Goal: Answer question/provide support: Share knowledge or assist other users

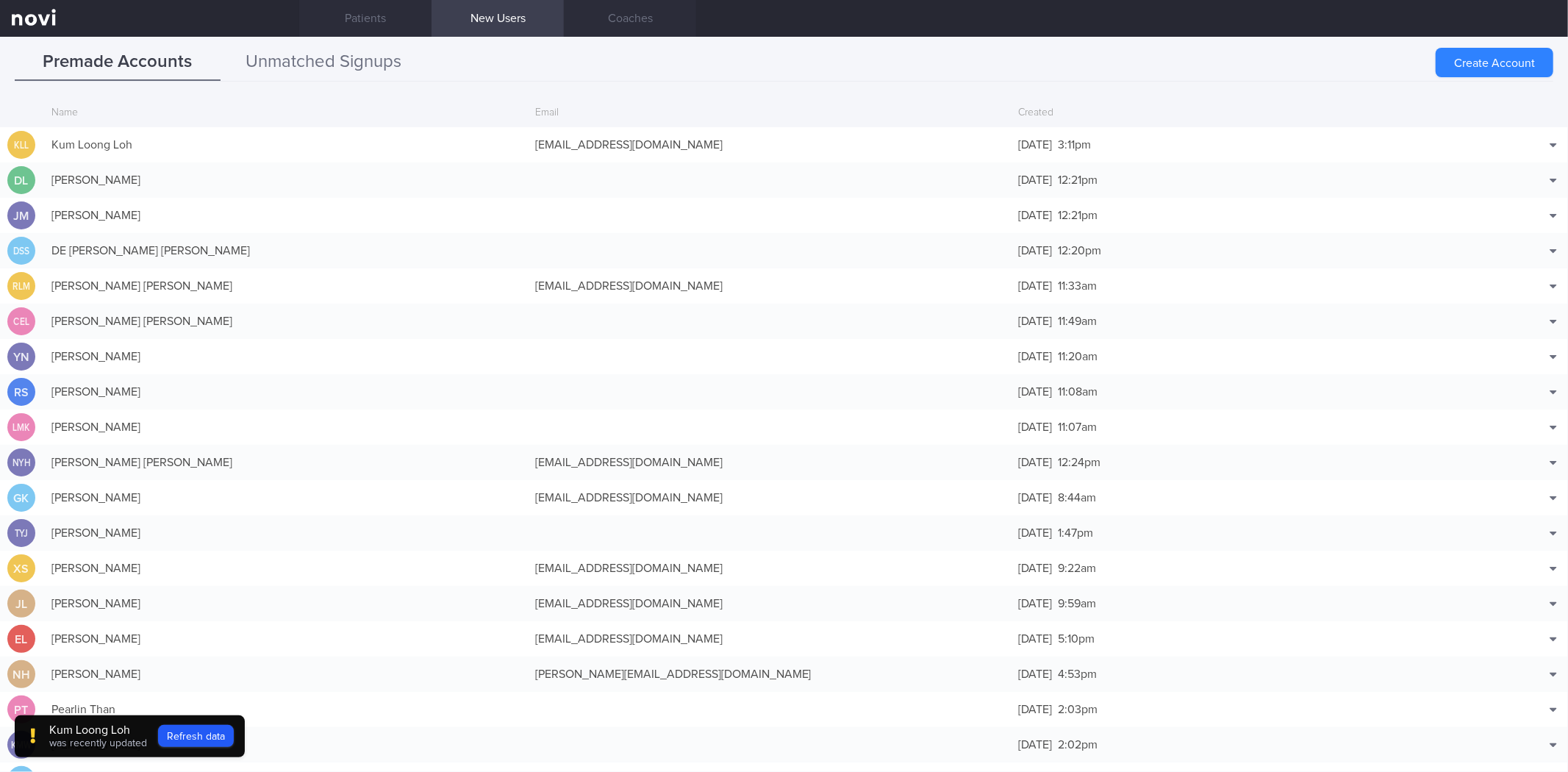
click at [283, 47] on button "Unmatched Signups" at bounding box center [323, 62] width 206 height 37
click at [372, 20] on link "Patients" at bounding box center [365, 18] width 132 height 37
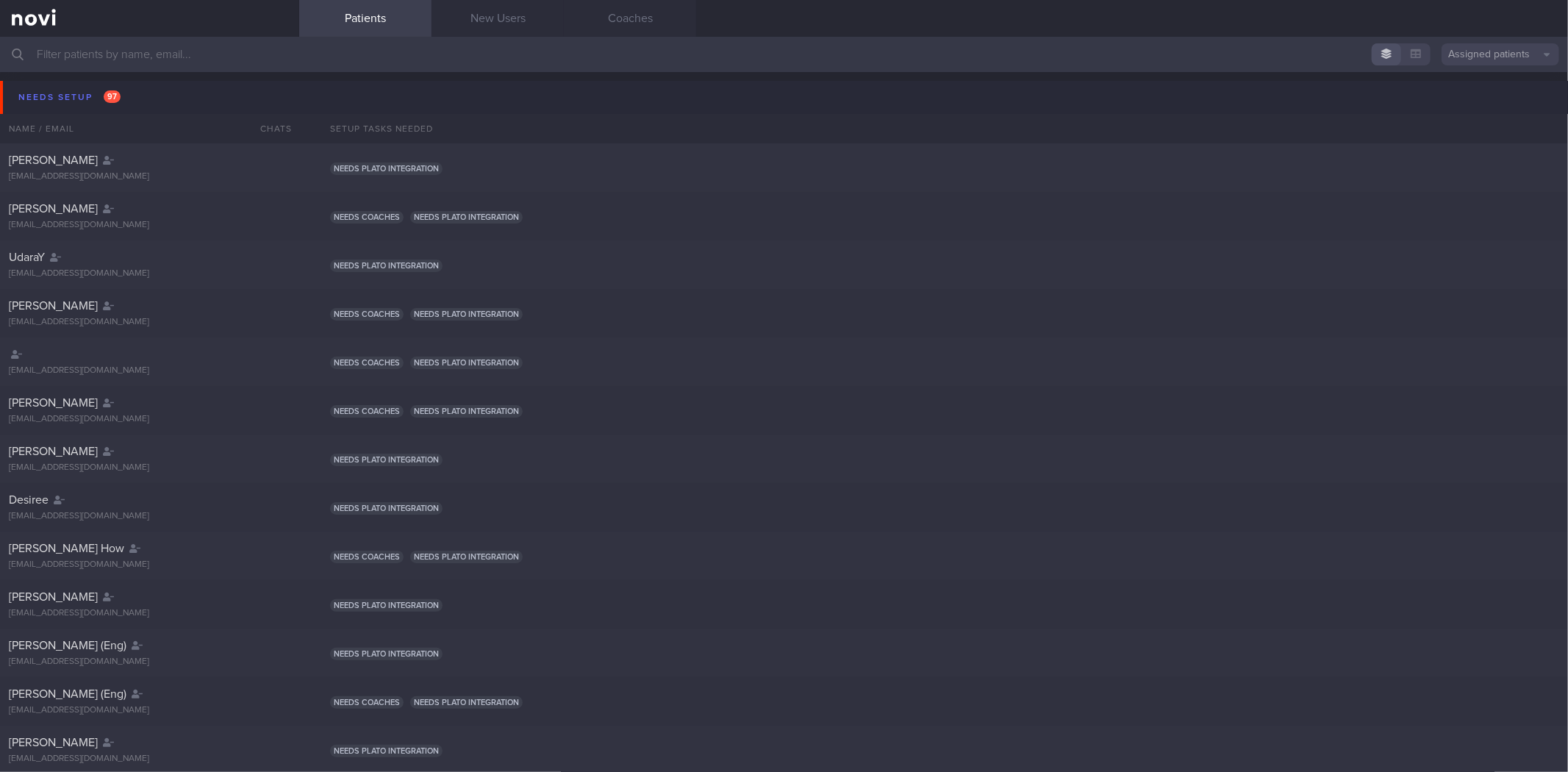
click at [530, 41] on input "text" at bounding box center [784, 55] width 1568 height 35
click at [518, 26] on link "New Users" at bounding box center [497, 18] width 132 height 37
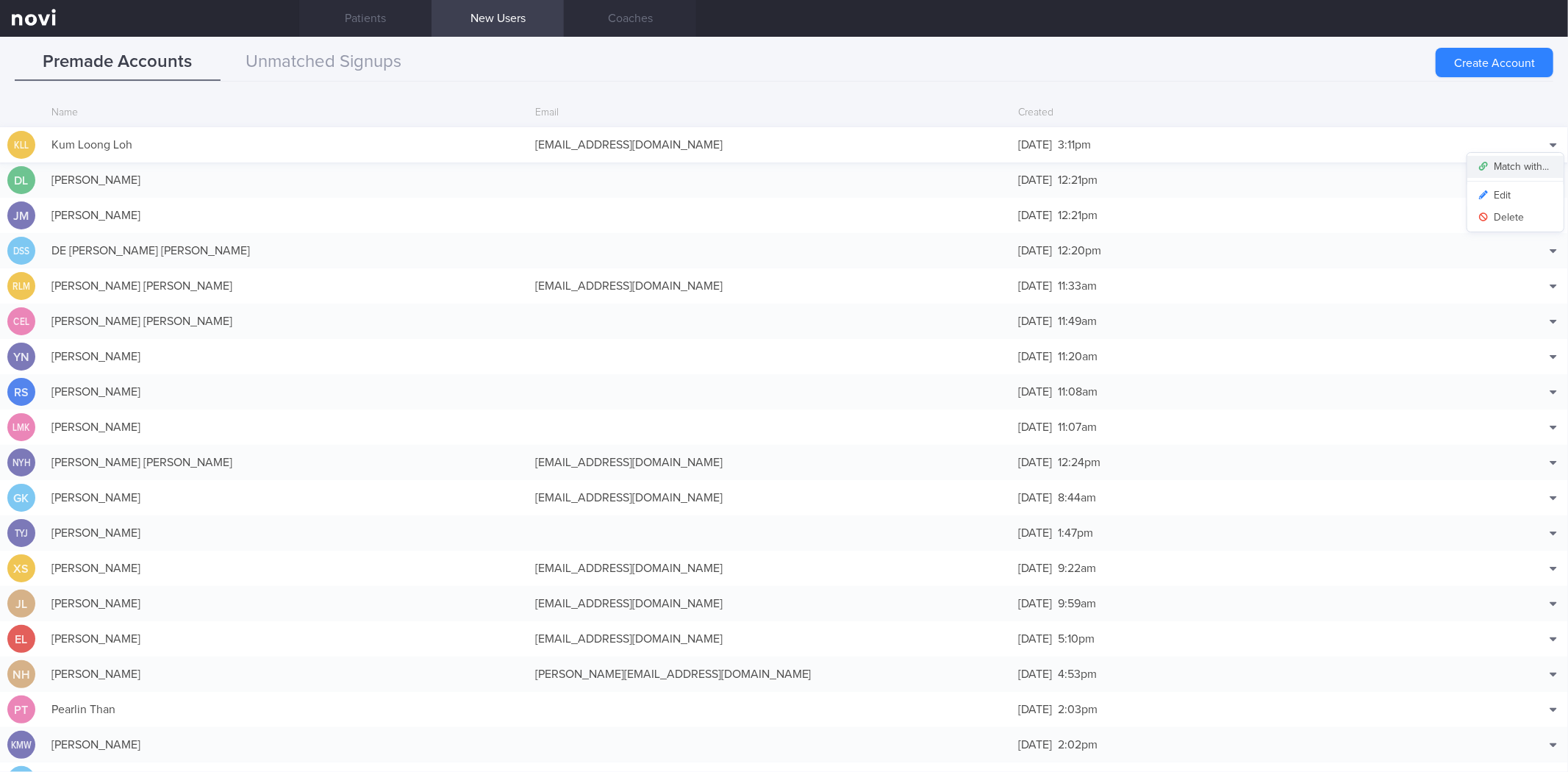
click at [1521, 167] on button "Match with..." at bounding box center [1514, 166] width 96 height 22
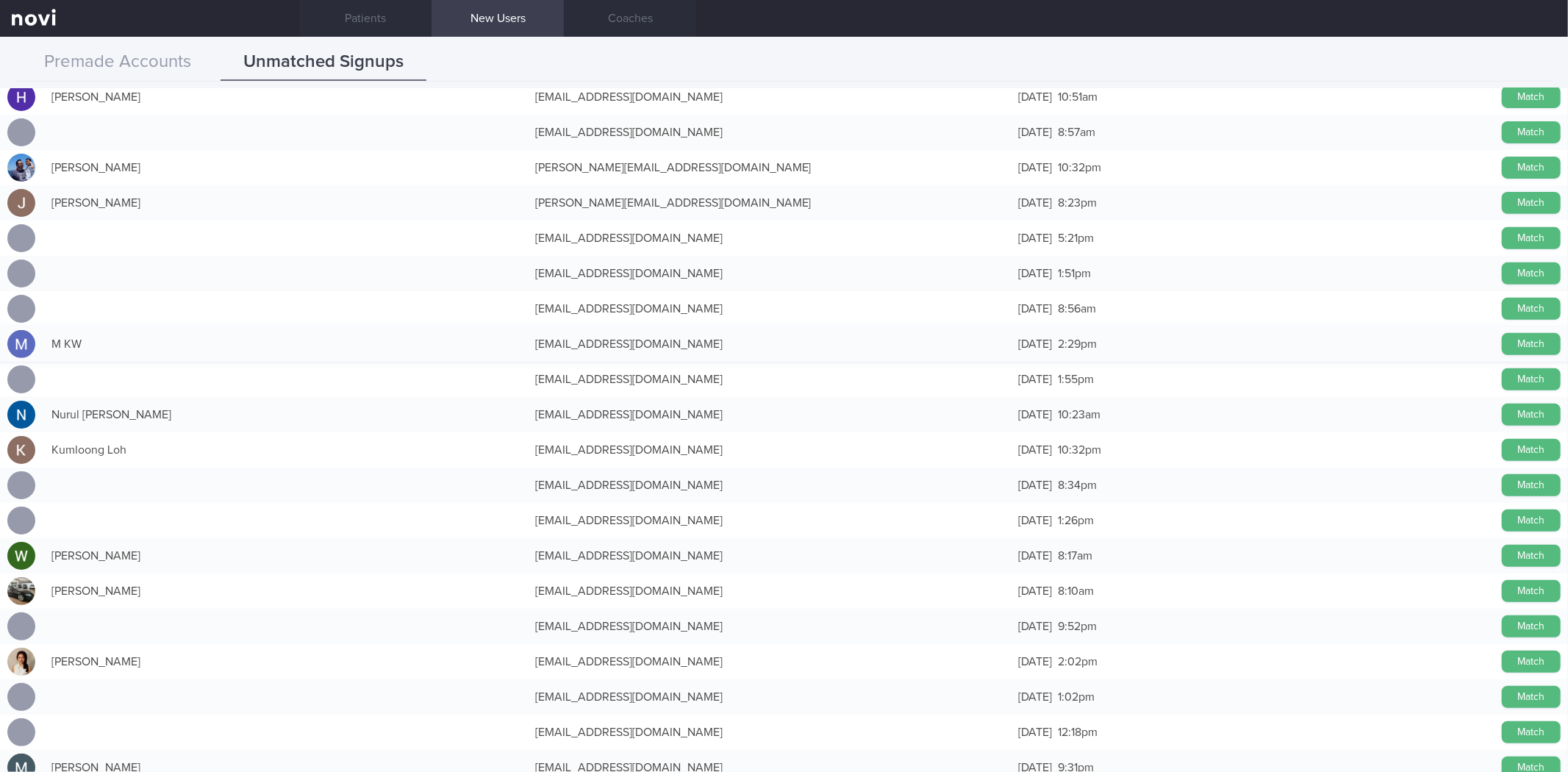
scroll to position [489, 0]
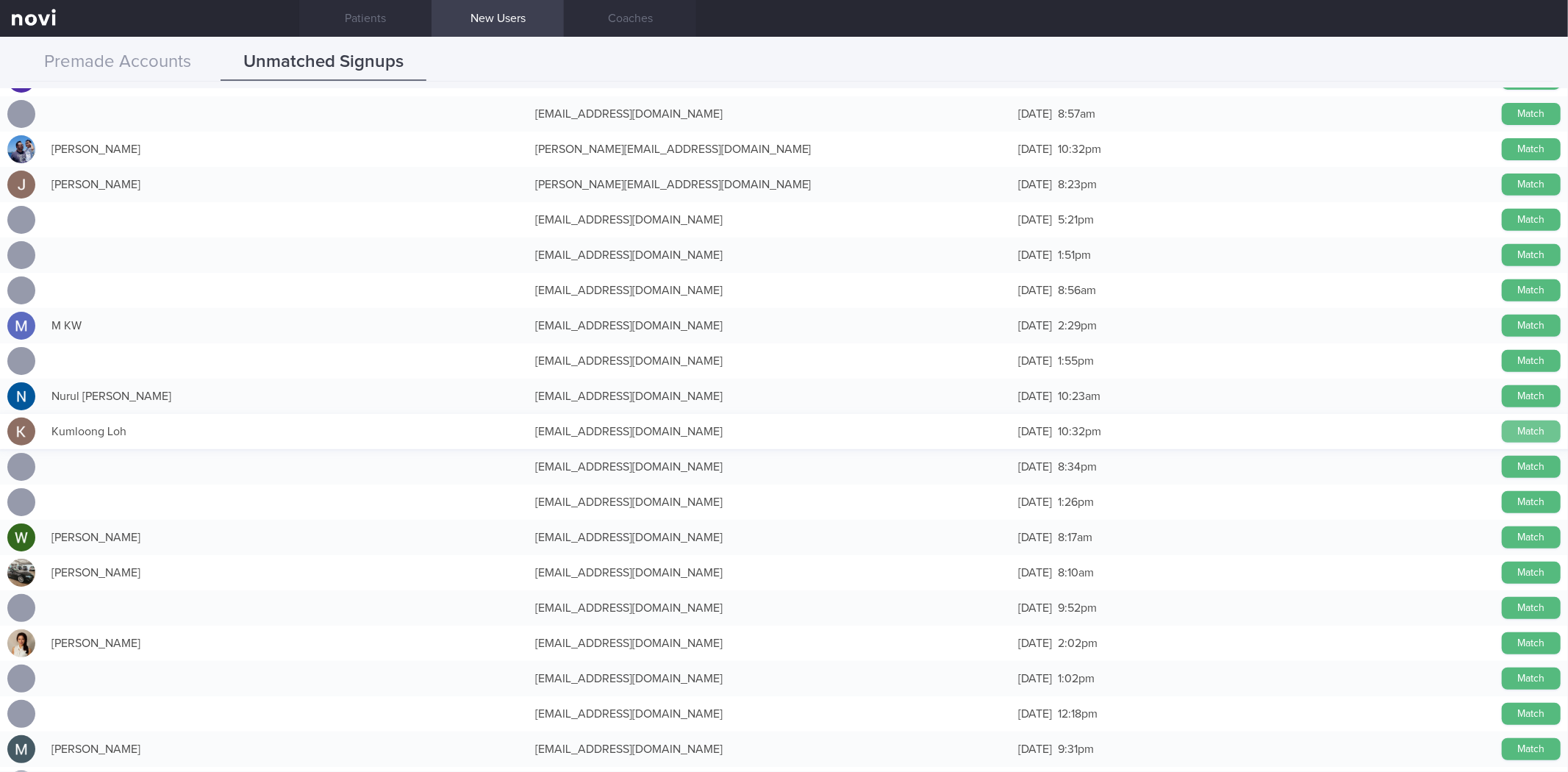
click at [1514, 429] on button "Match" at bounding box center [1531, 431] width 59 height 22
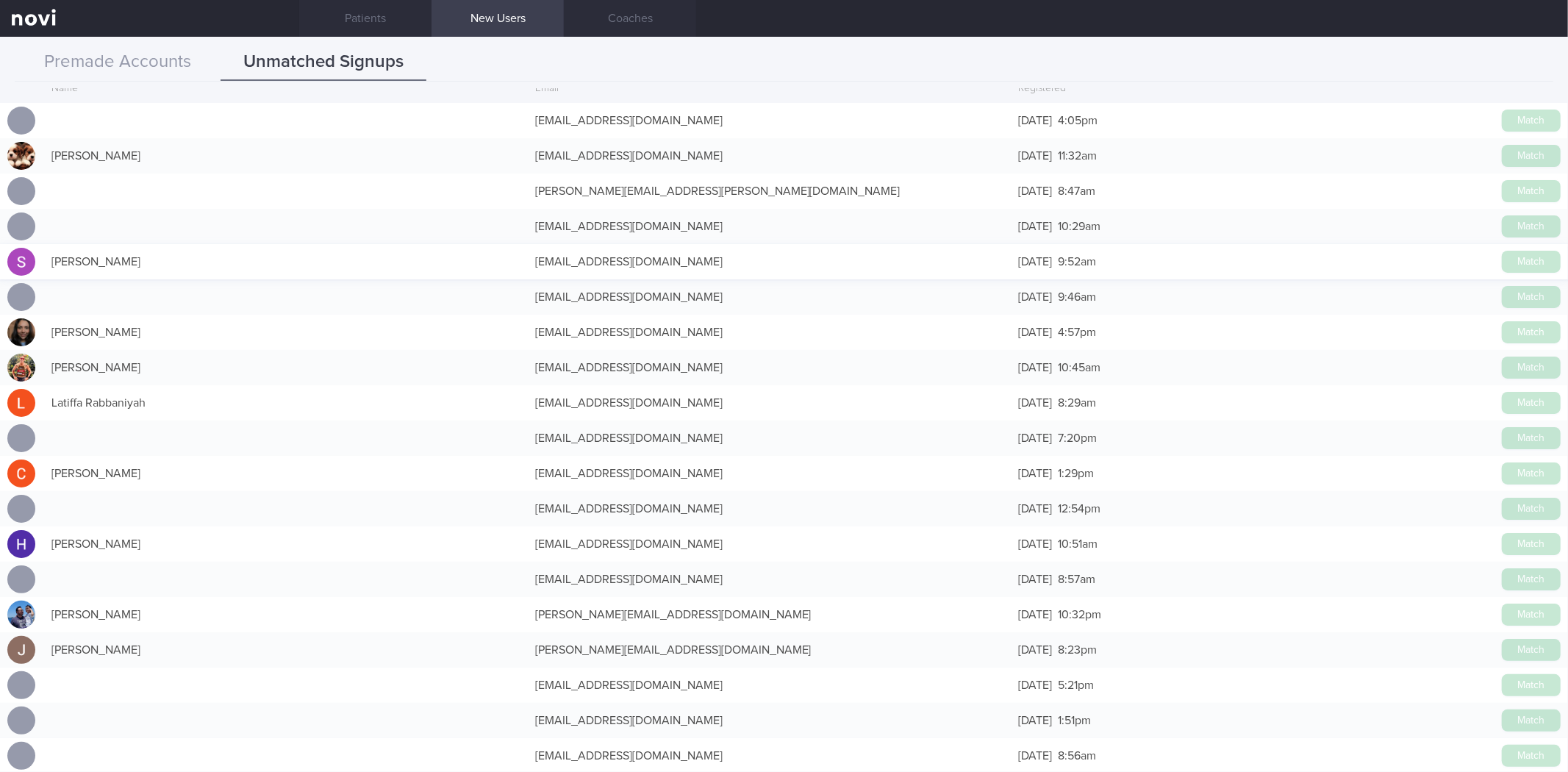
scroll to position [0, 0]
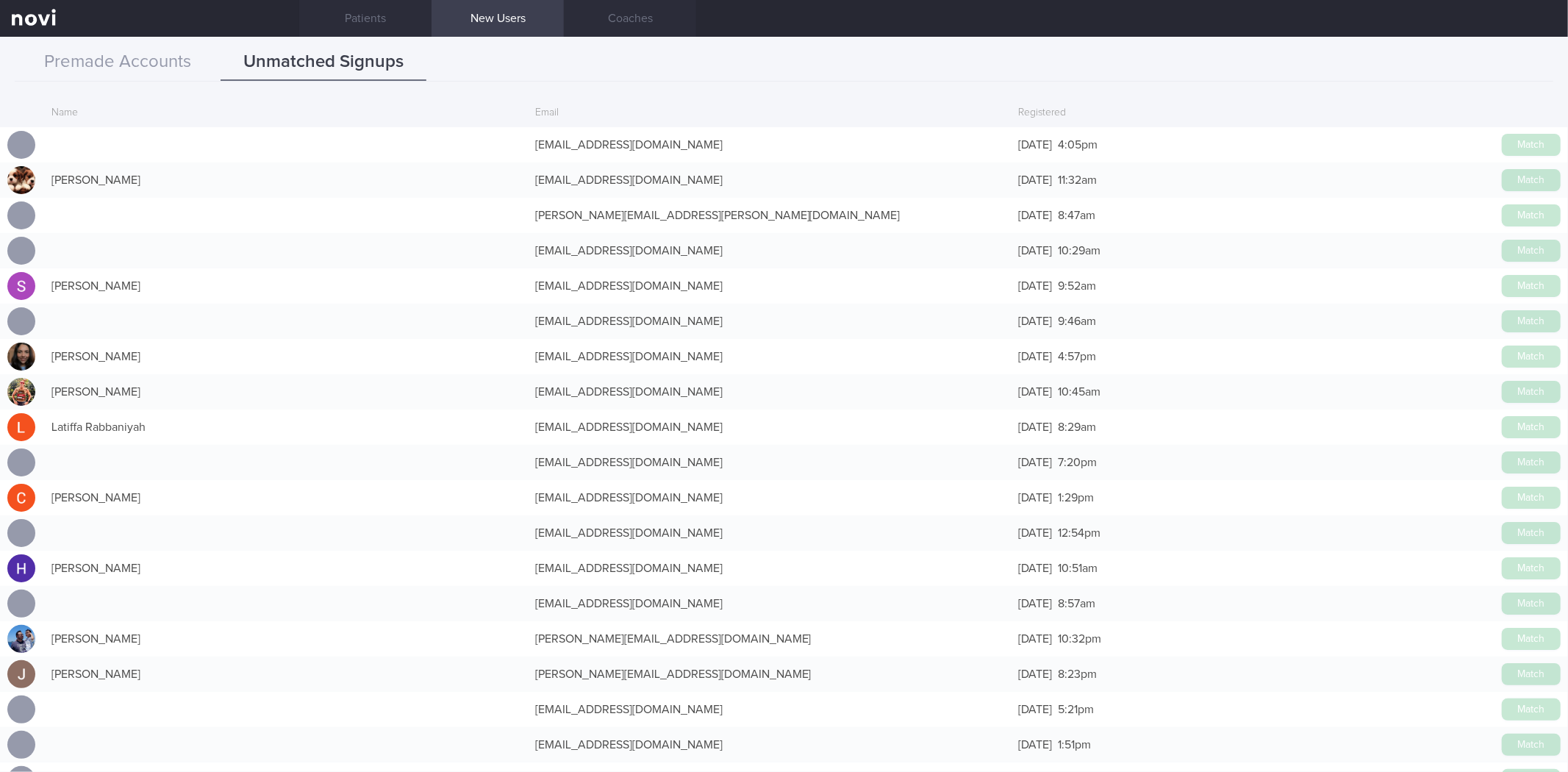
click at [175, 63] on input "text" at bounding box center [784, 55] width 1568 height 35
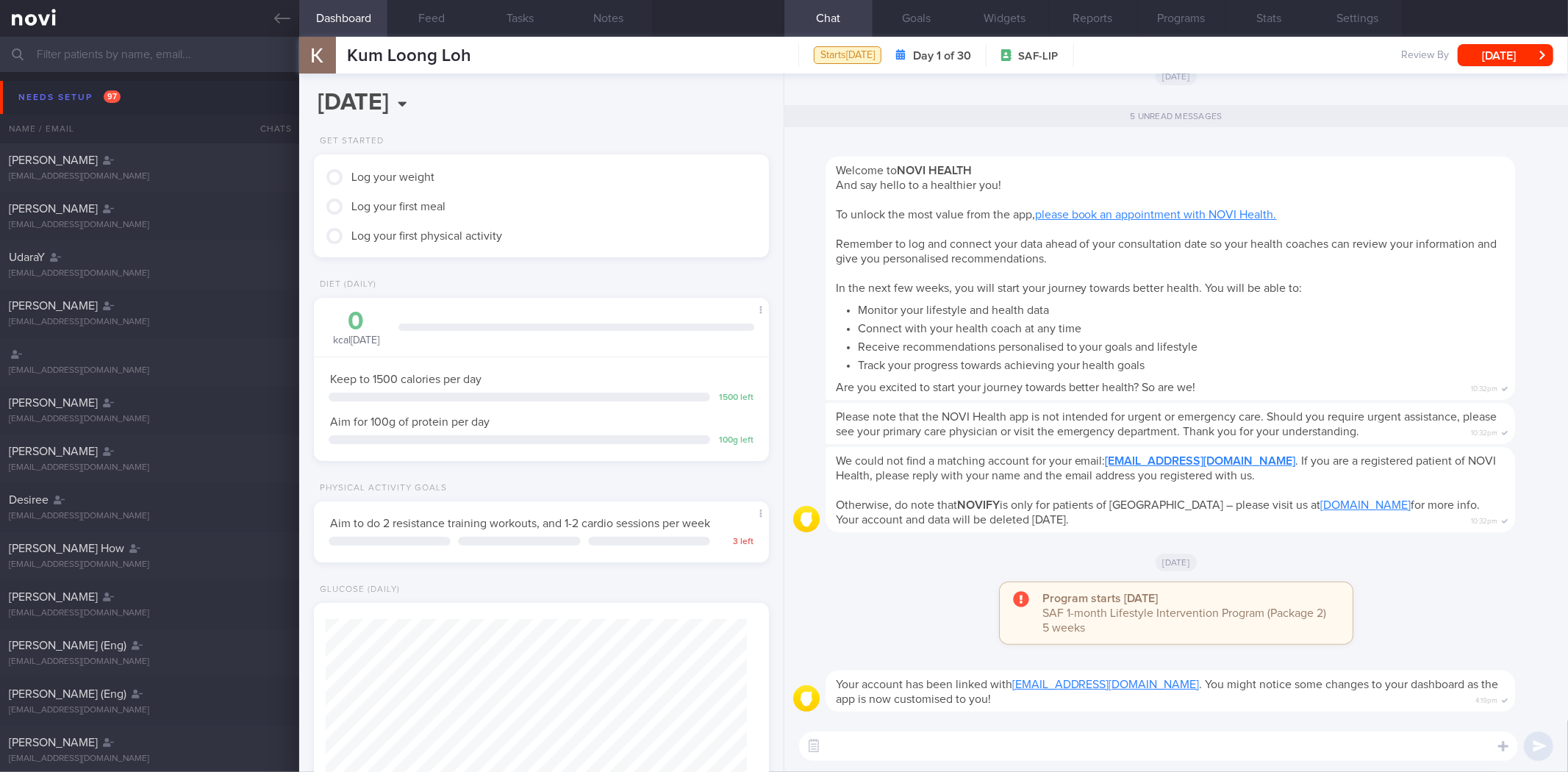
click at [1005, 753] on textarea at bounding box center [1158, 746] width 718 height 29
type textarea "H"
type textarea "Hi"
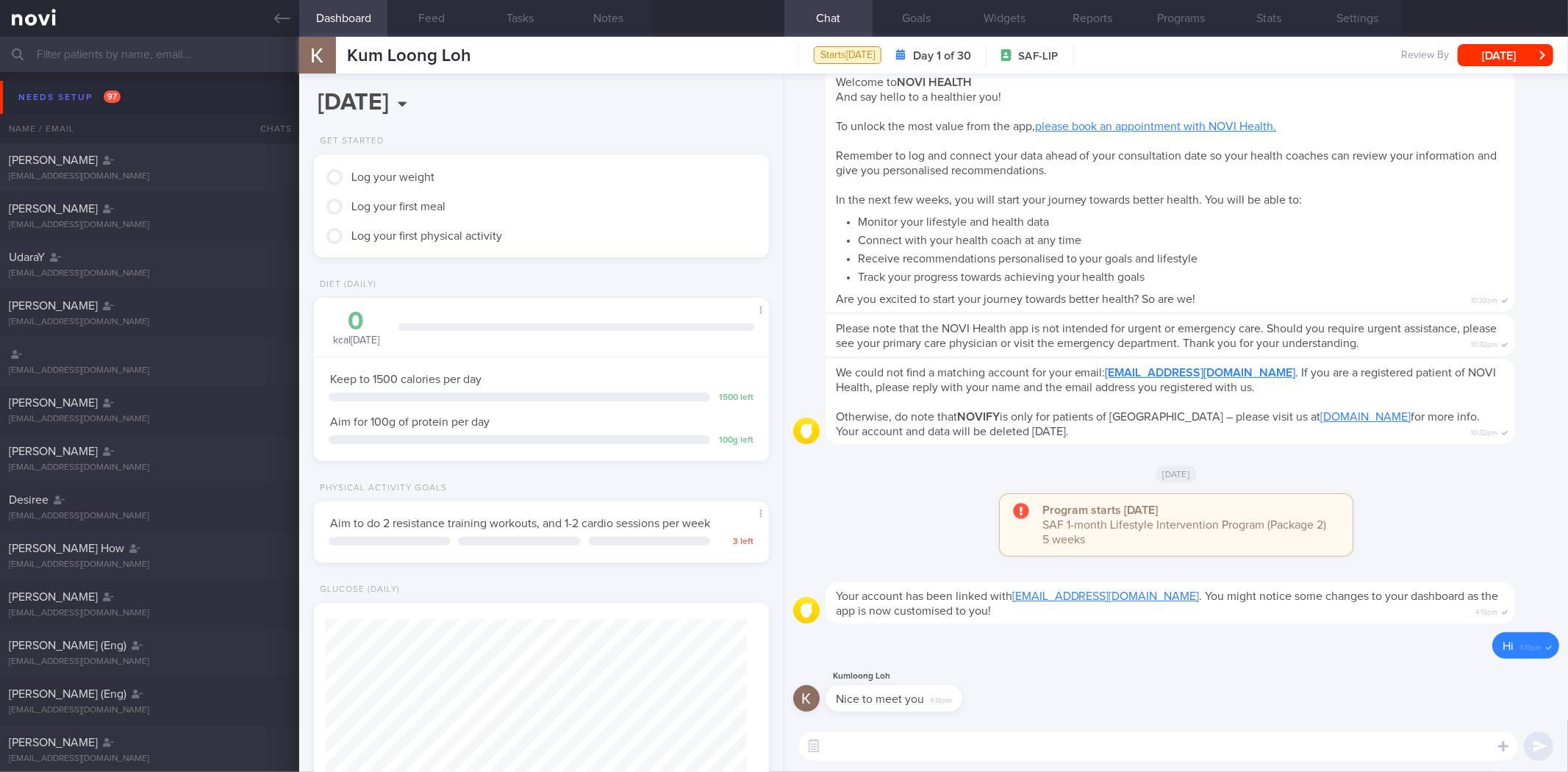
click at [989, 736] on textarea at bounding box center [1158, 746] width 718 height 29
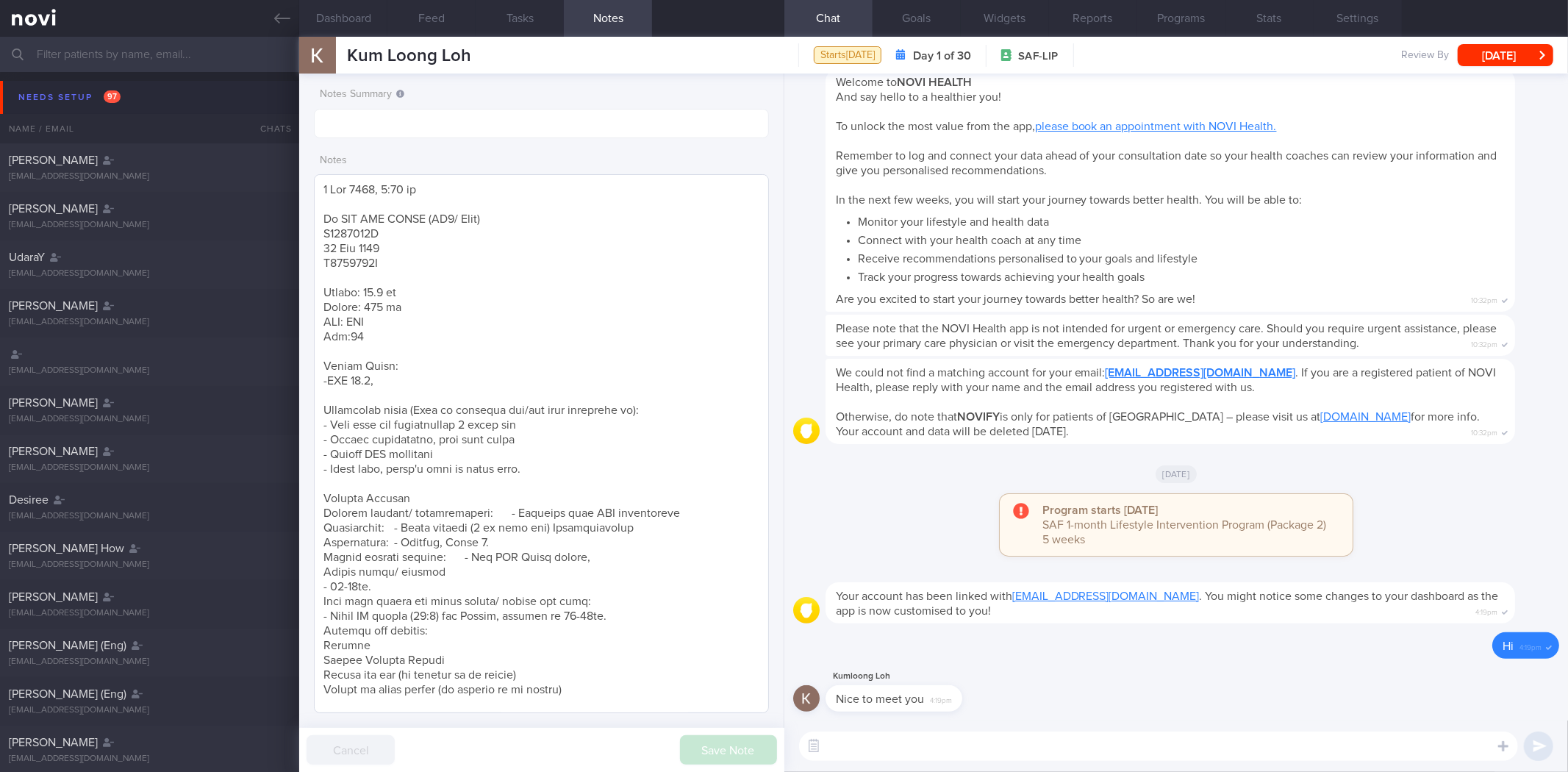
scroll to position [938, 0]
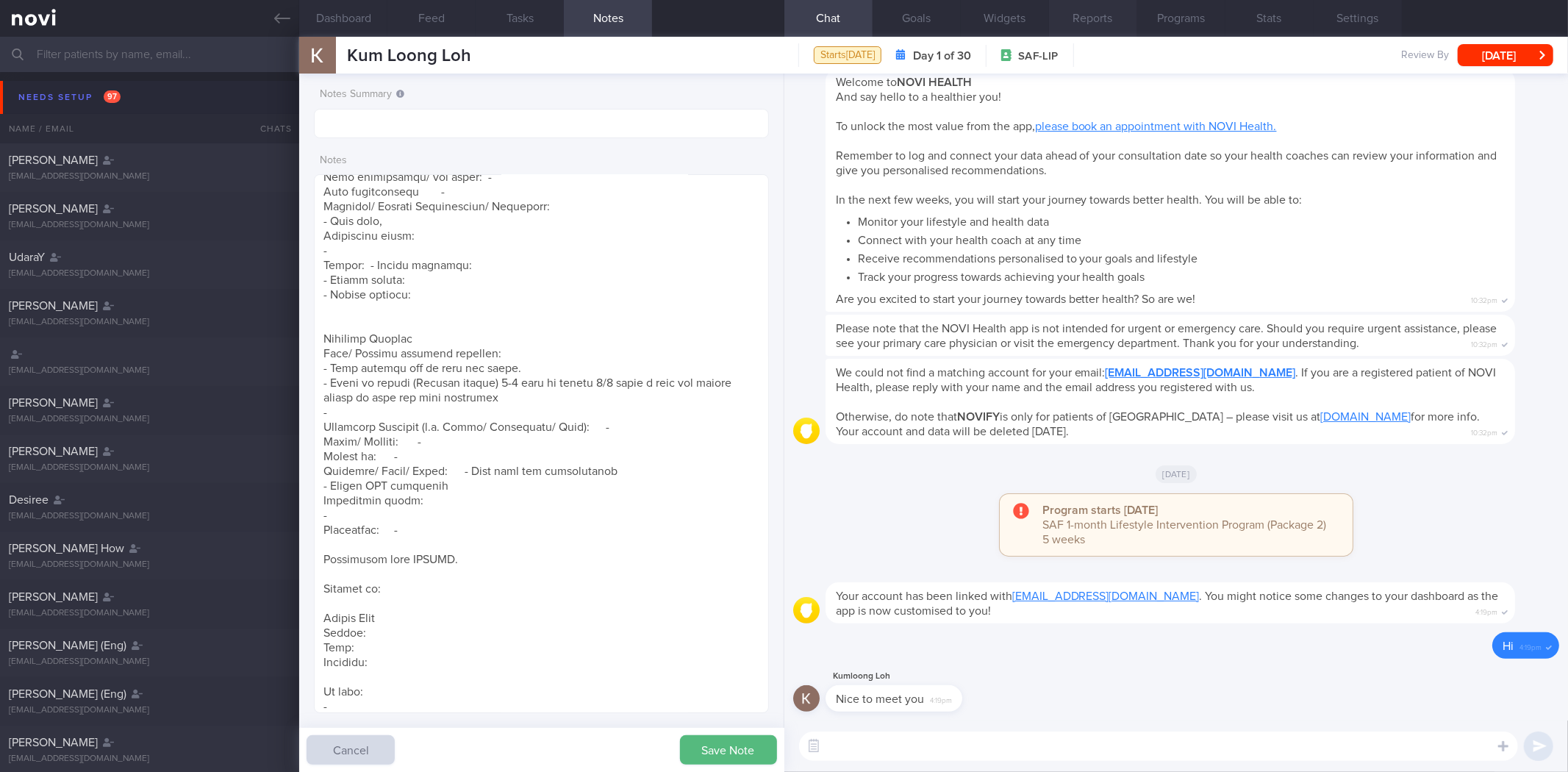
type textarea "4 Sep 2025, 3:09 pm Mr LOH KUM LOONG (ME4/ Army) S1714207J 21 Nov 1965 S1714207…"
click at [808, 732] on textarea at bounding box center [1158, 746] width 718 height 29
click at [816, 743] on button "button" at bounding box center [813, 746] width 26 height 26
click at [843, 743] on textarea at bounding box center [1158, 746] width 718 height 29
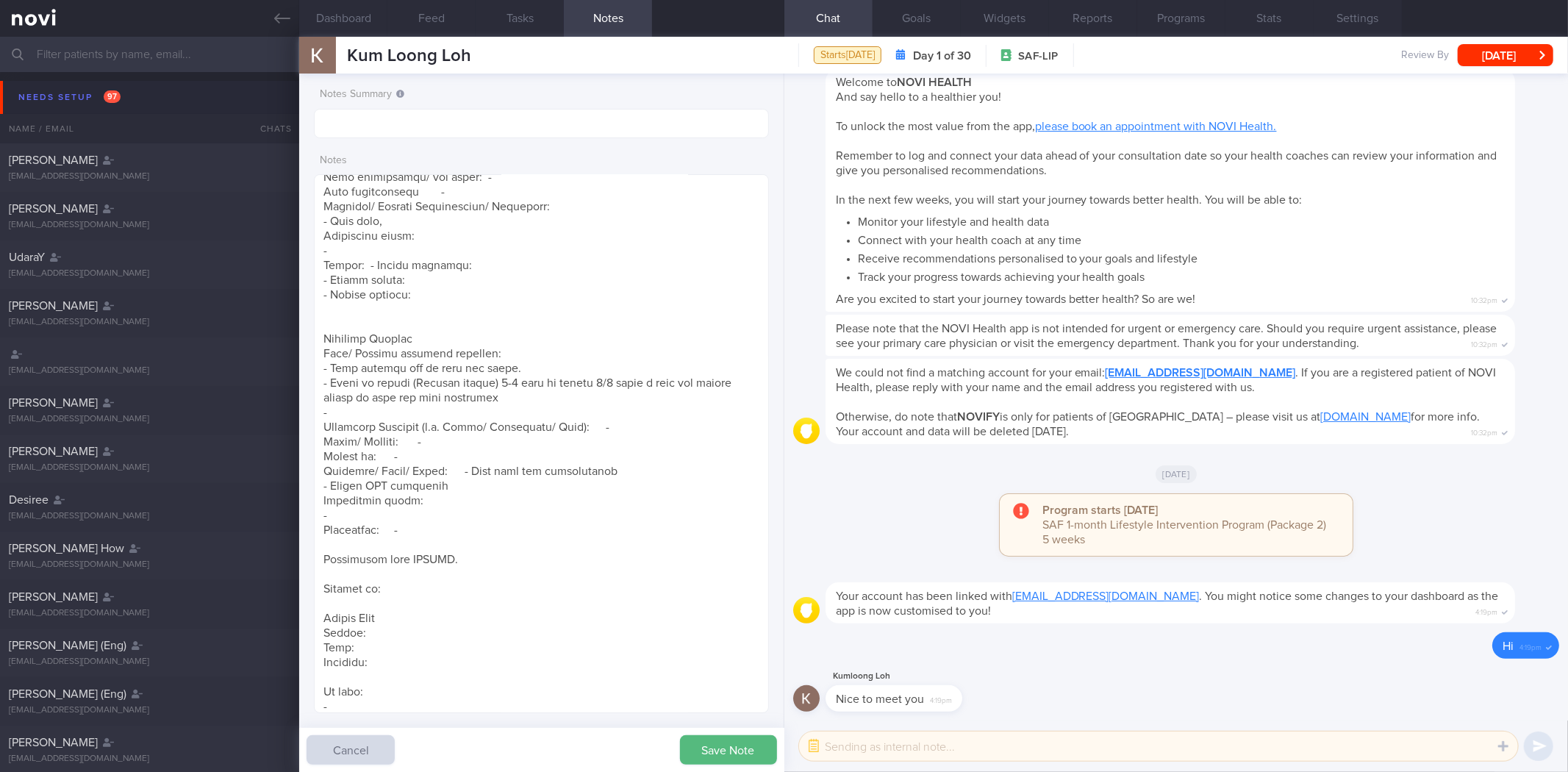
paste textarea "Hi , It was a pleasure speaking with you today. The Lifestyle Improvement Progr…"
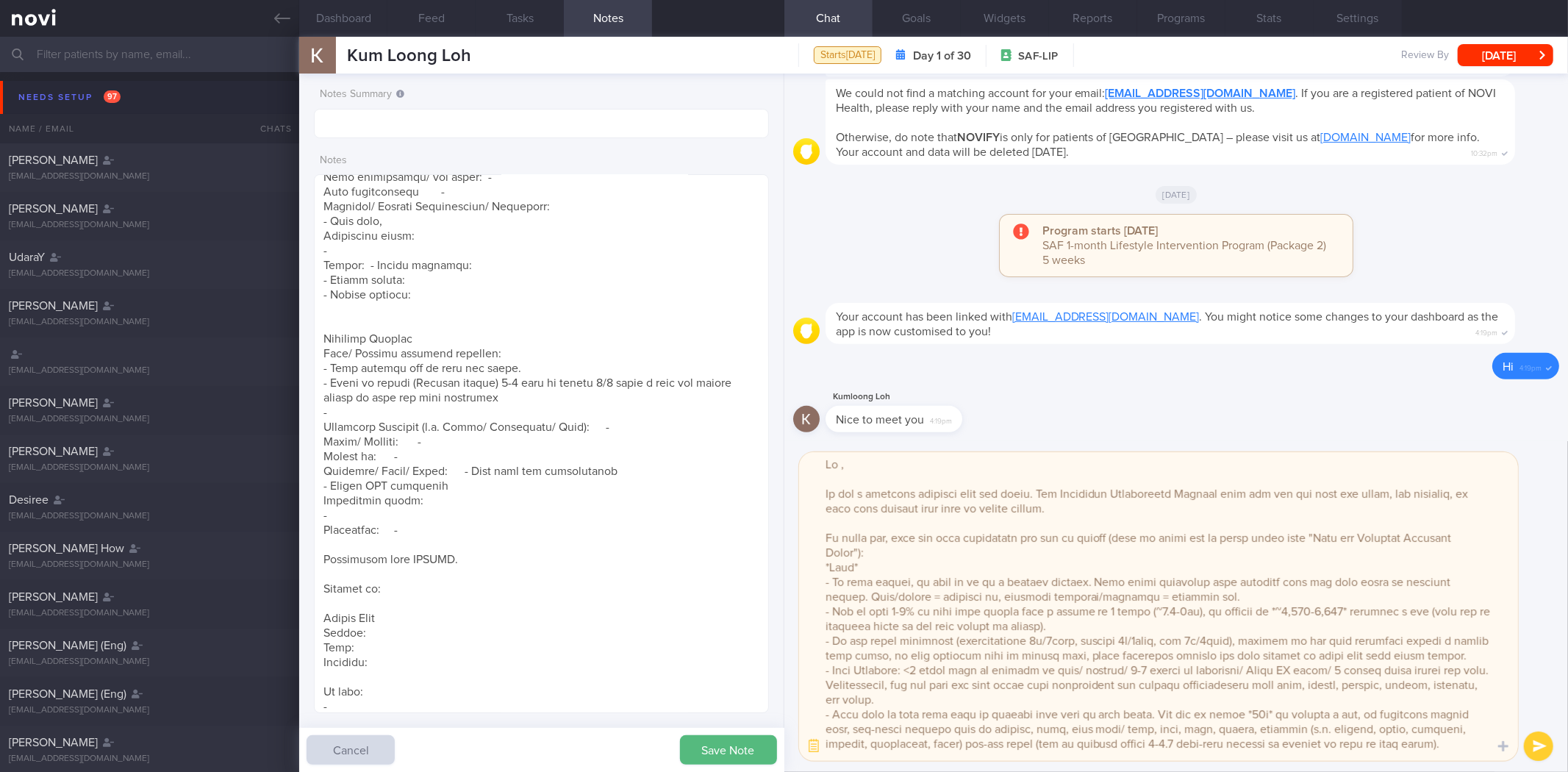
scroll to position [0, 0]
click at [865, 467] on textarea at bounding box center [1158, 606] width 718 height 309
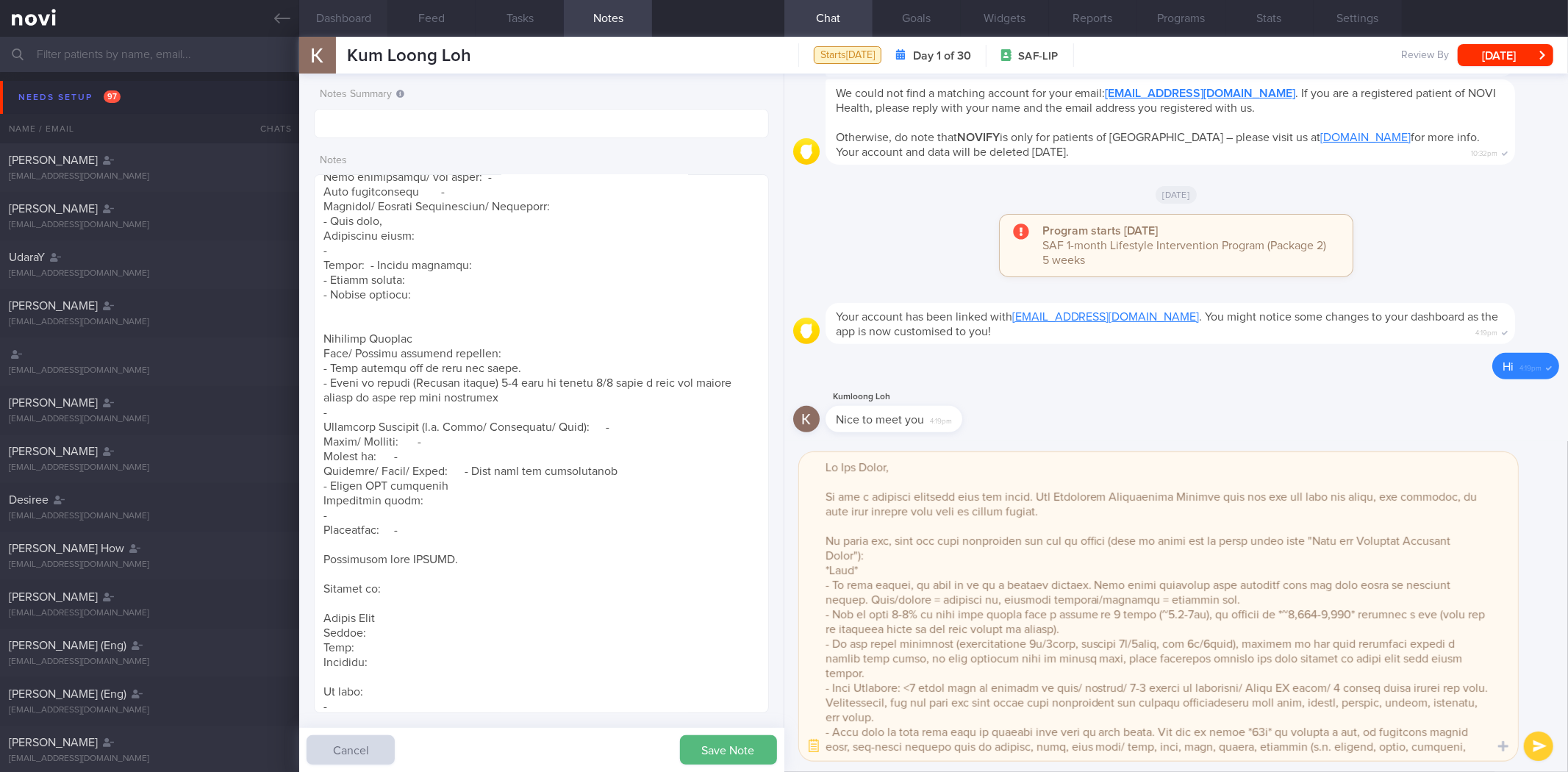
click at [361, 26] on button "Dashboard" at bounding box center [343, 18] width 88 height 37
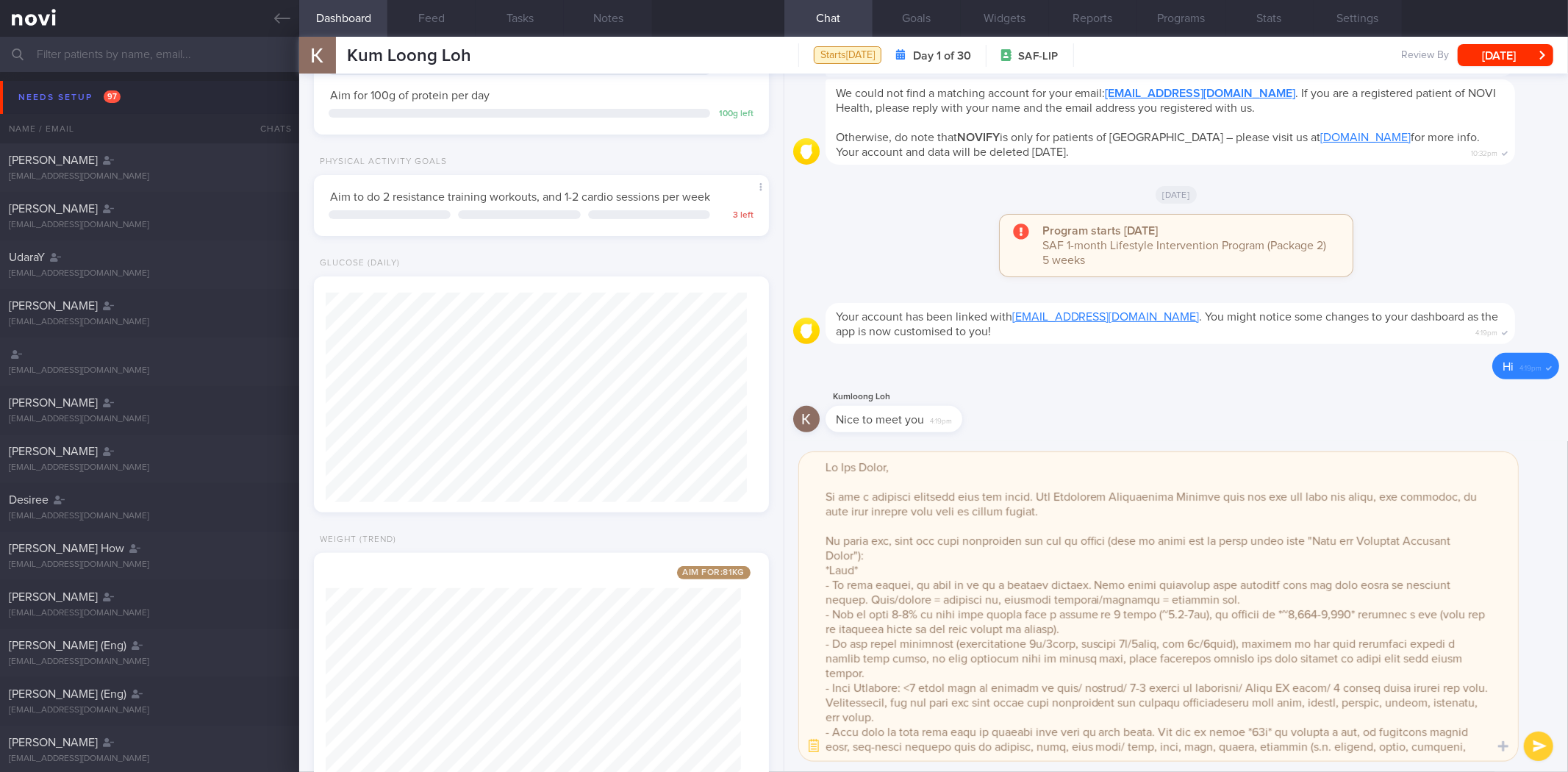
scroll to position [397, 0]
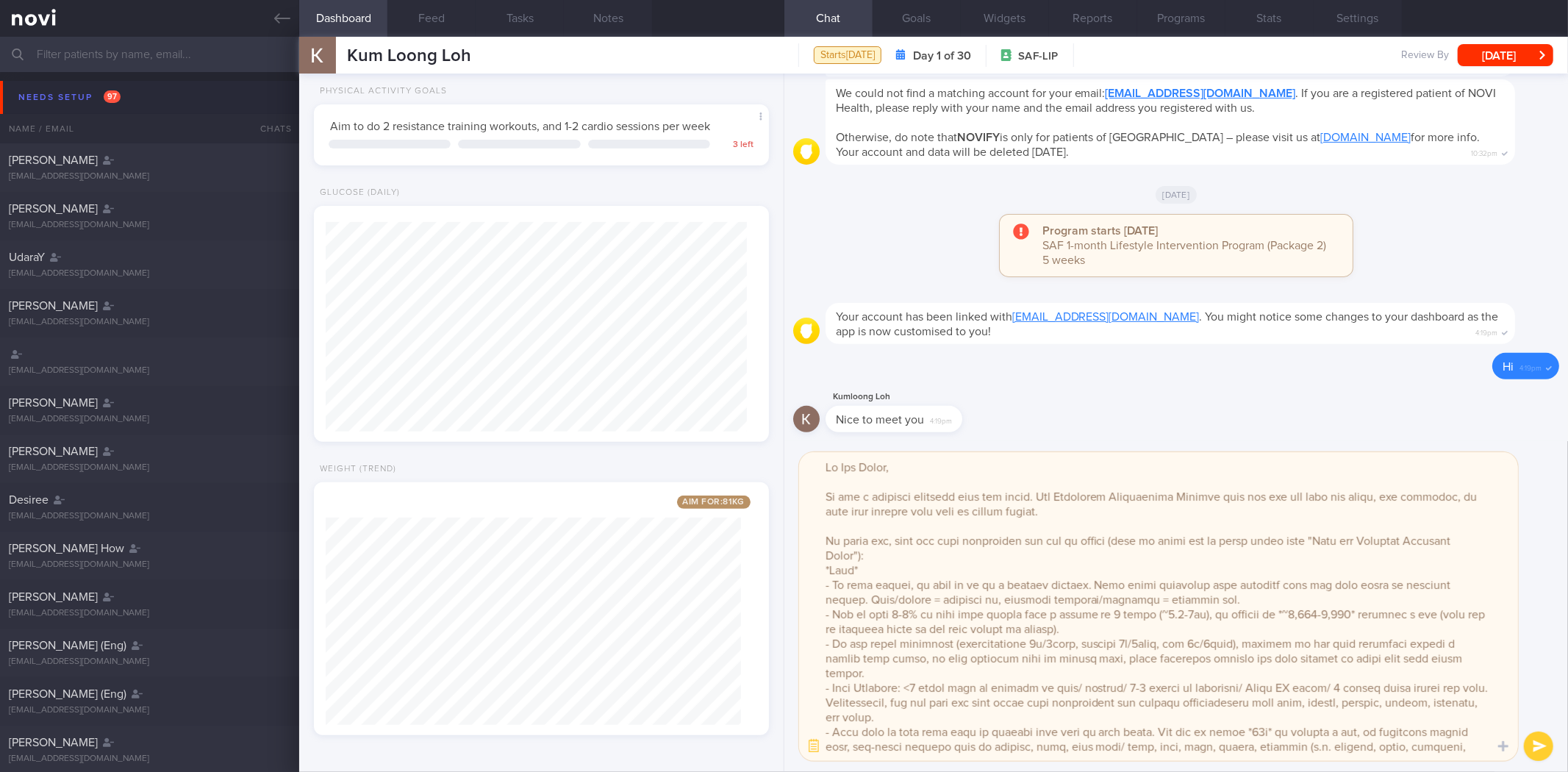
click at [1177, 612] on textarea at bounding box center [1158, 606] width 718 height 309
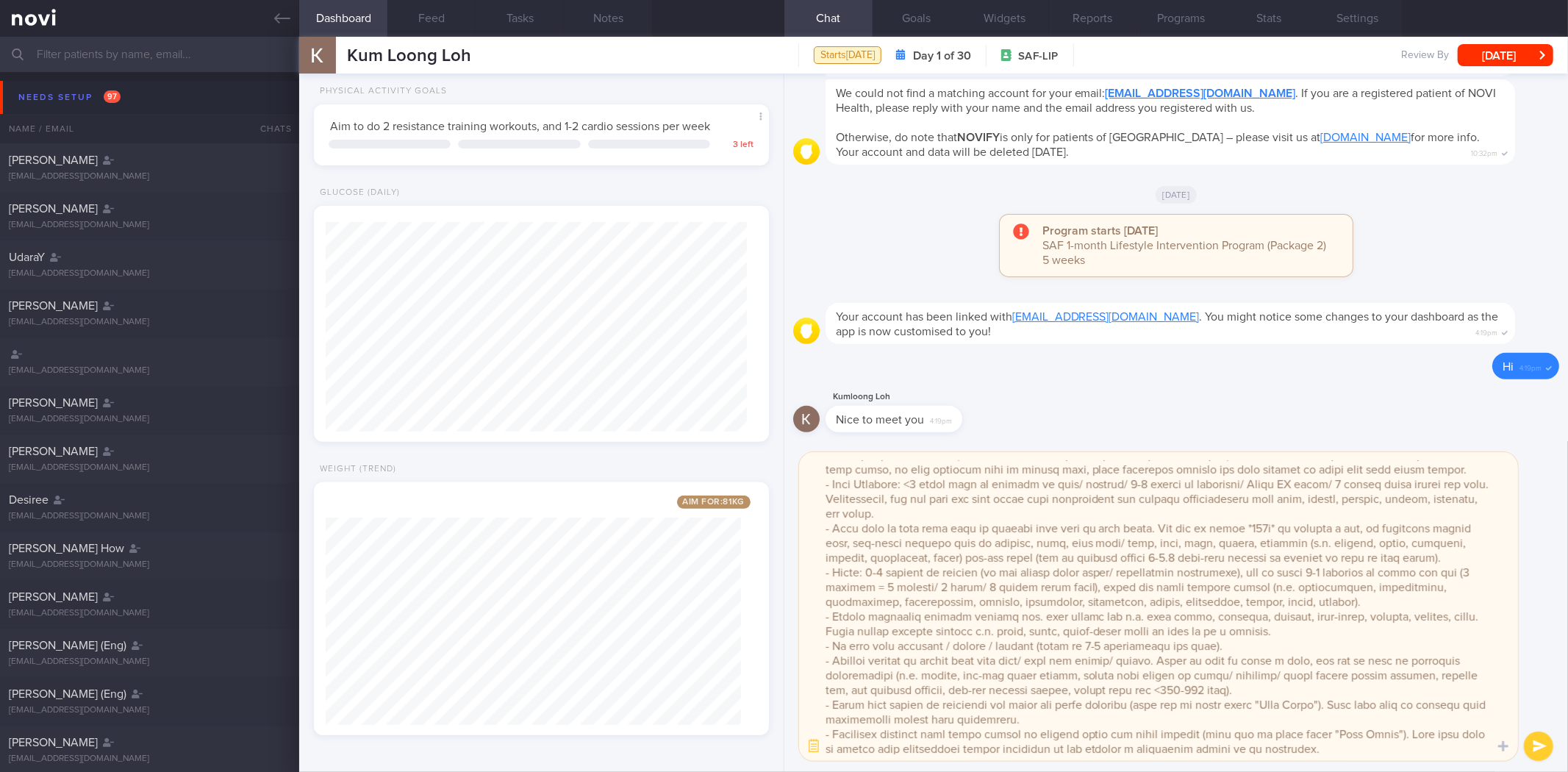
scroll to position [203, 0]
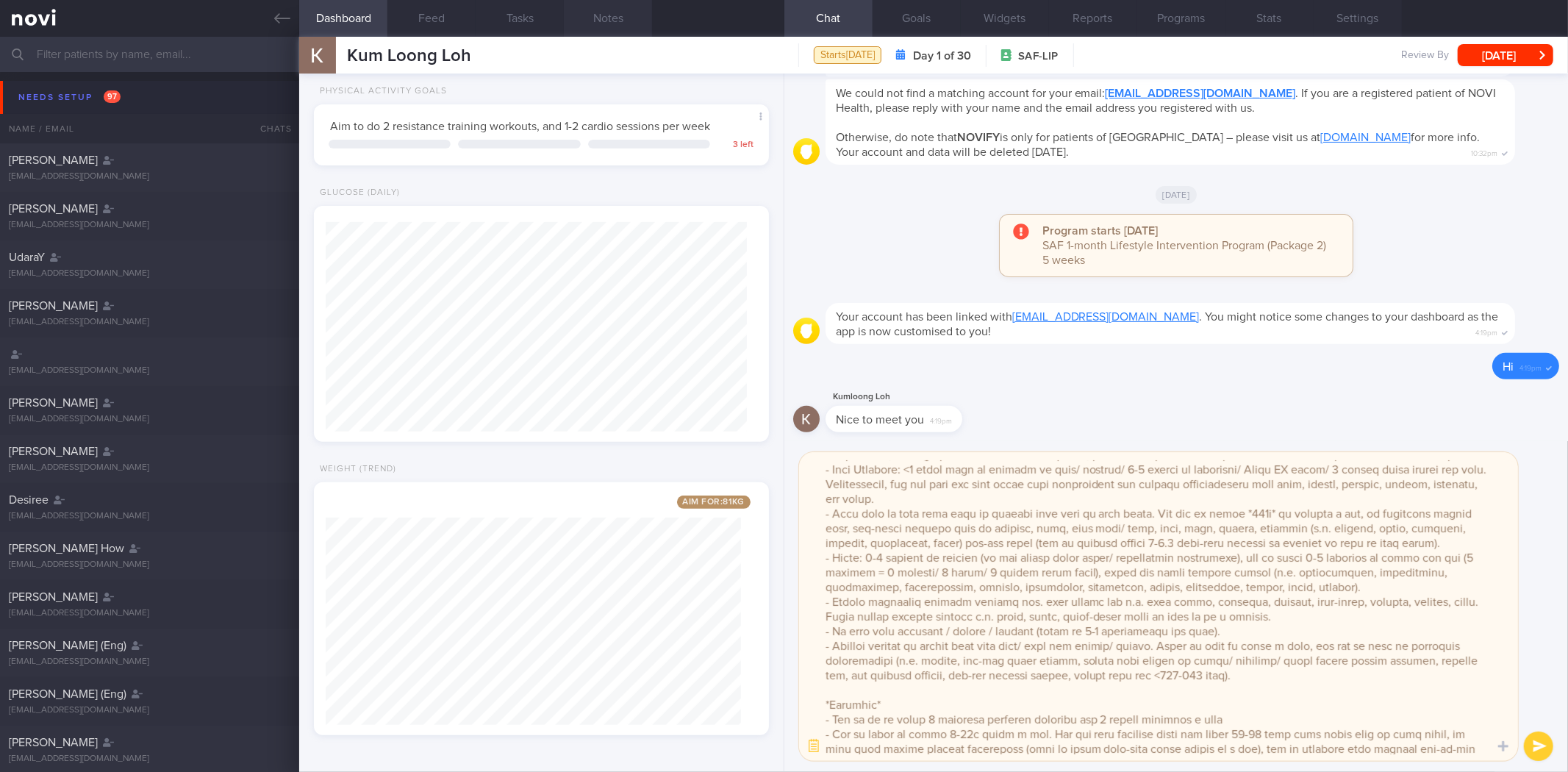
click at [586, 19] on button "Notes" at bounding box center [607, 18] width 88 height 37
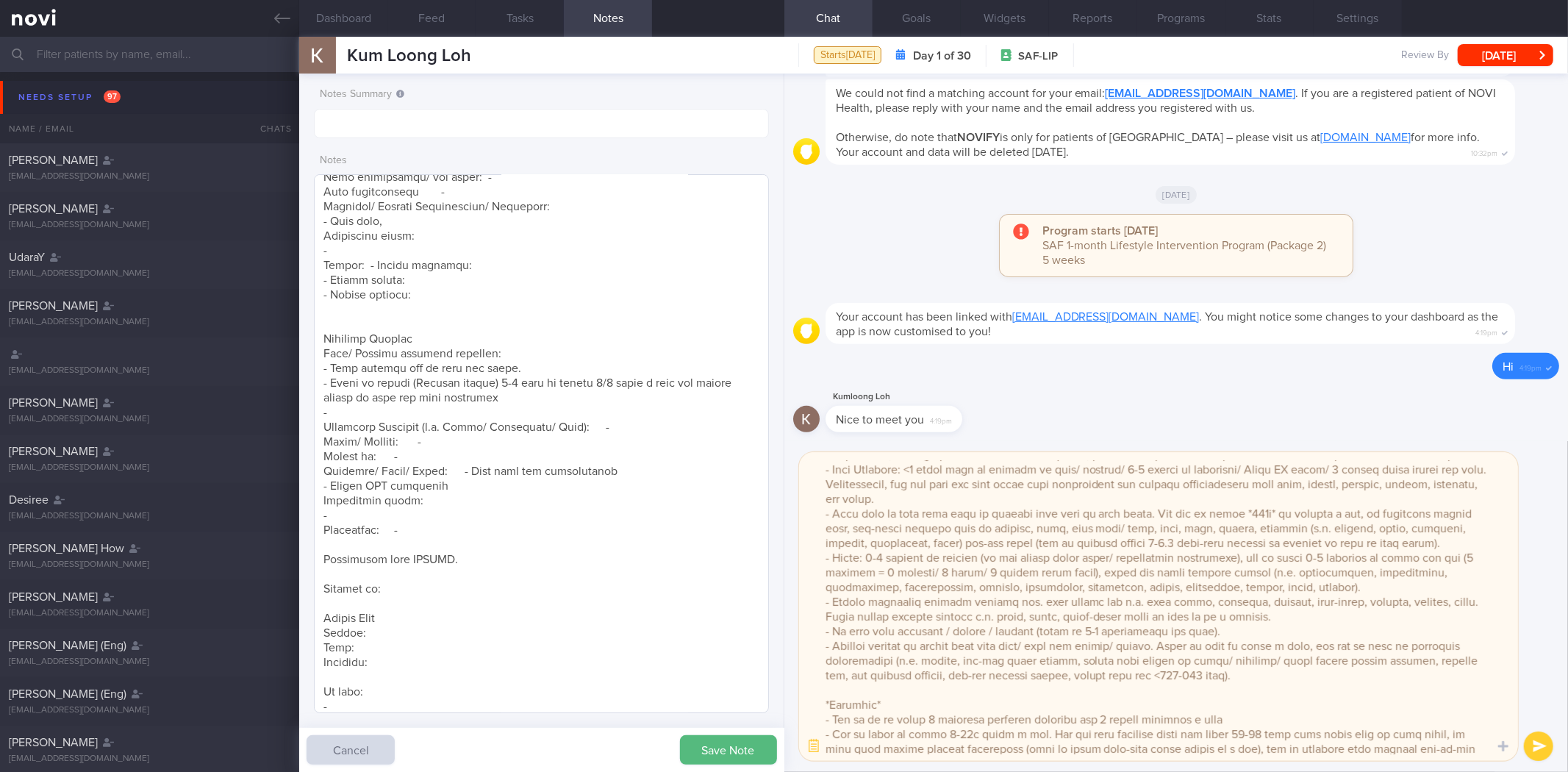
scroll to position [946, 0]
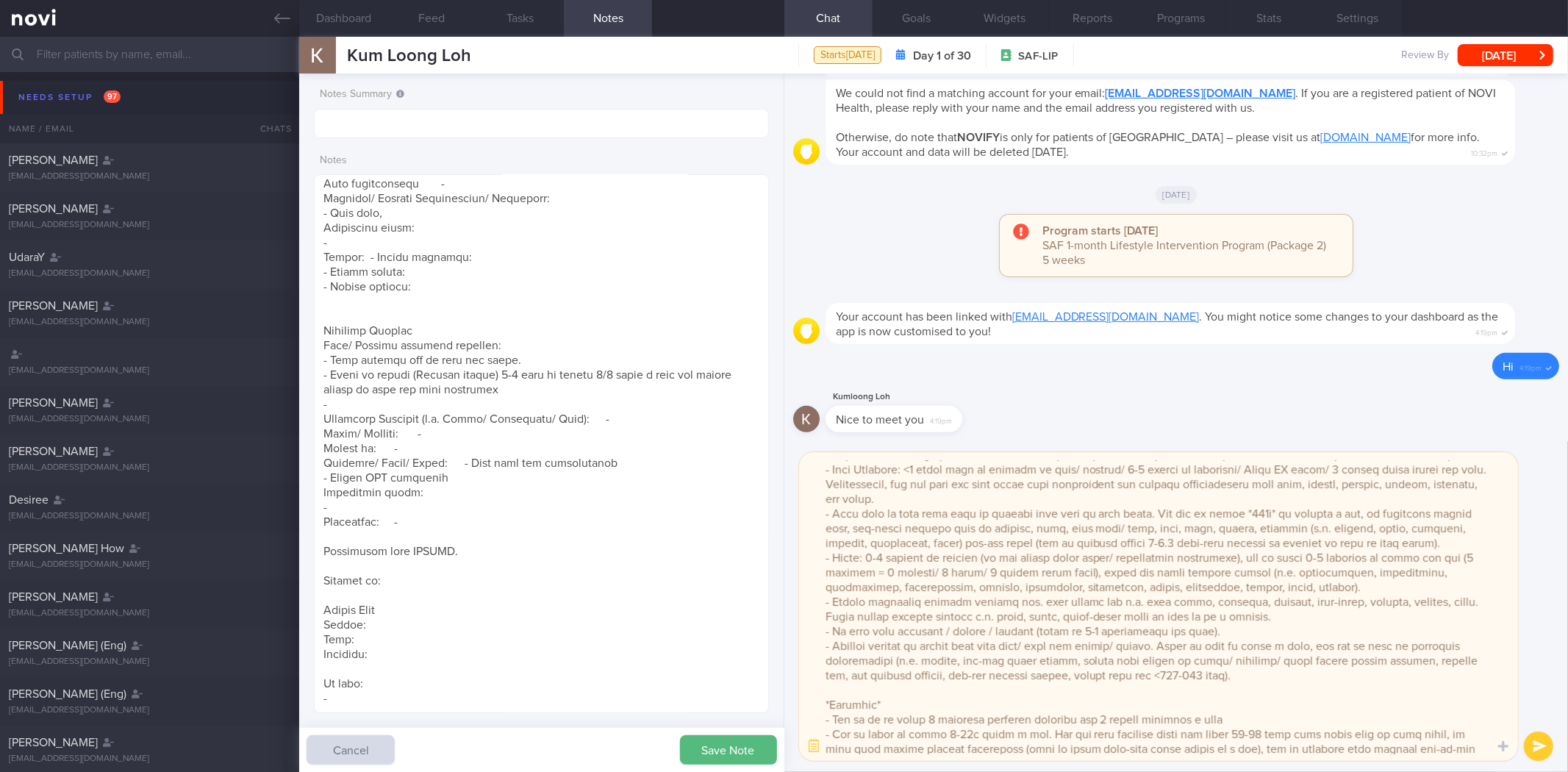
click at [1091, 717] on textarea at bounding box center [1158, 606] width 718 height 309
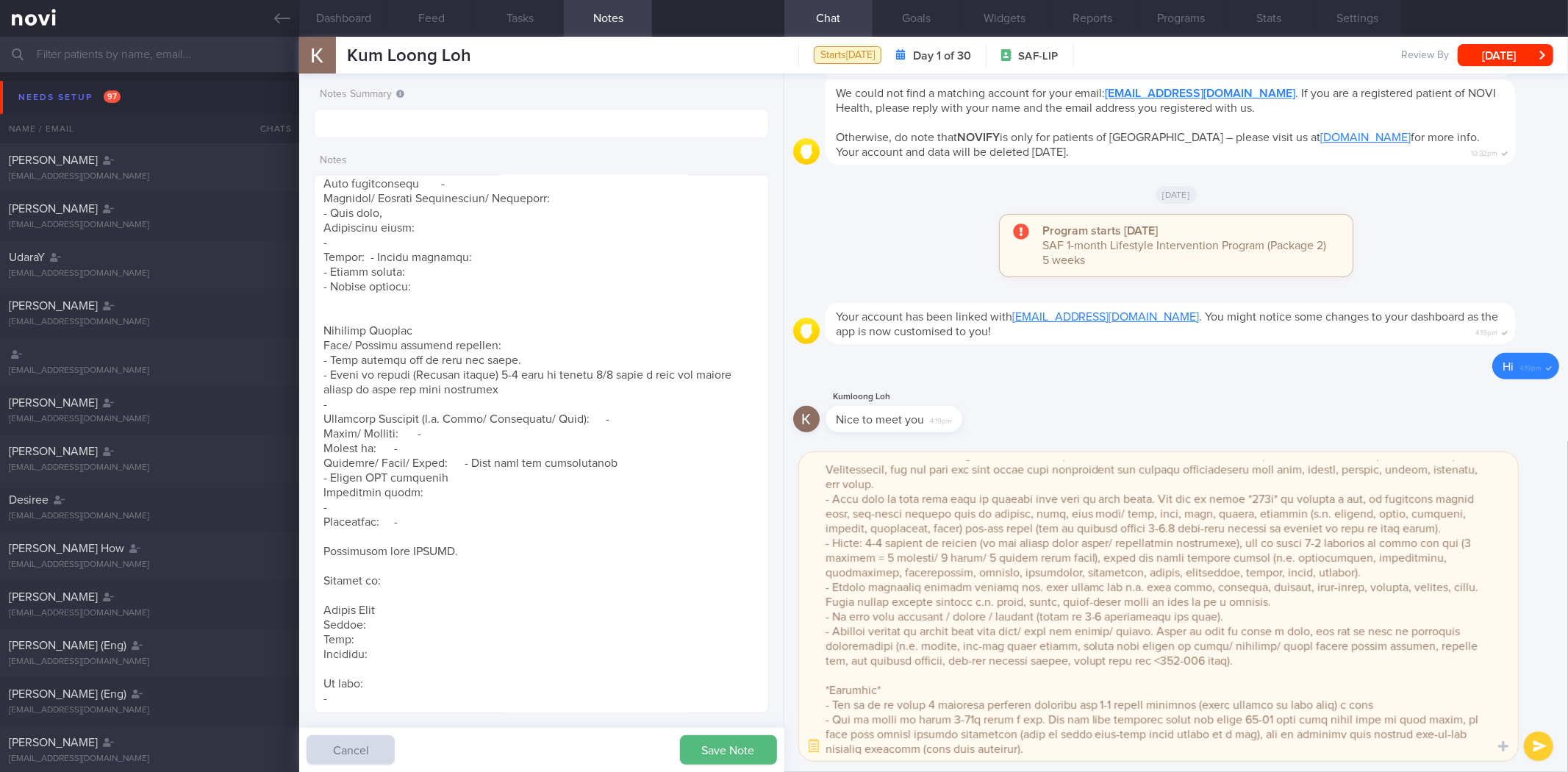
scroll to position [247, 0]
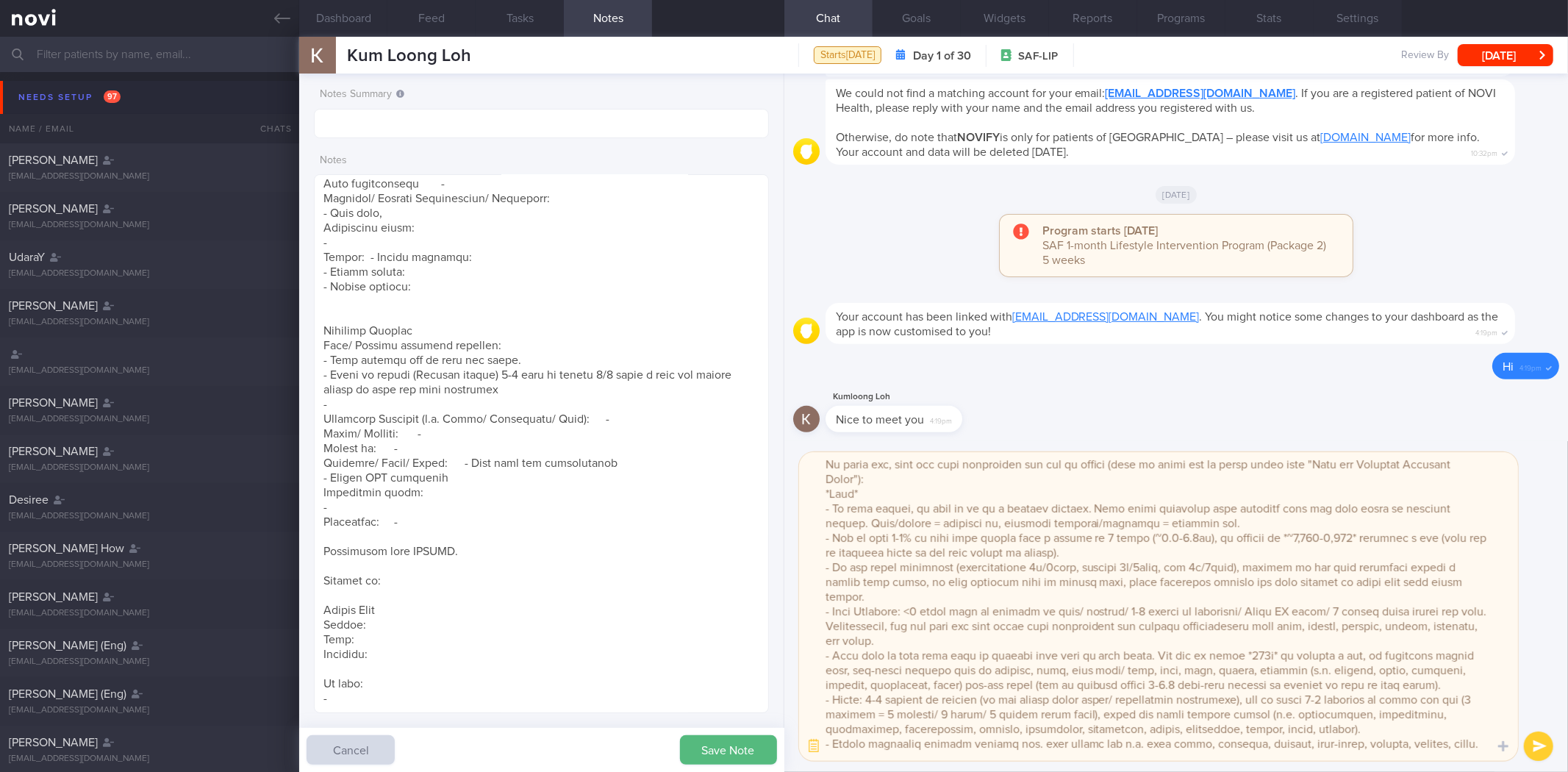
drag, startPoint x: 987, startPoint y: 640, endPoint x: 809, endPoint y: 539, distance: 204.7
click at [809, 539] on textarea at bounding box center [1158, 606] width 718 height 309
type textarea "Hi Kum Loong, It was a pleasure speaking with you today. The Lifestyle Improvem…"
drag, startPoint x: 362, startPoint y: 711, endPoint x: 309, endPoint y: 618, distance: 107.0
click at [309, 618] on div "Notes Summary Notes Save Note Cancel" at bounding box center [541, 422] width 484 height 698
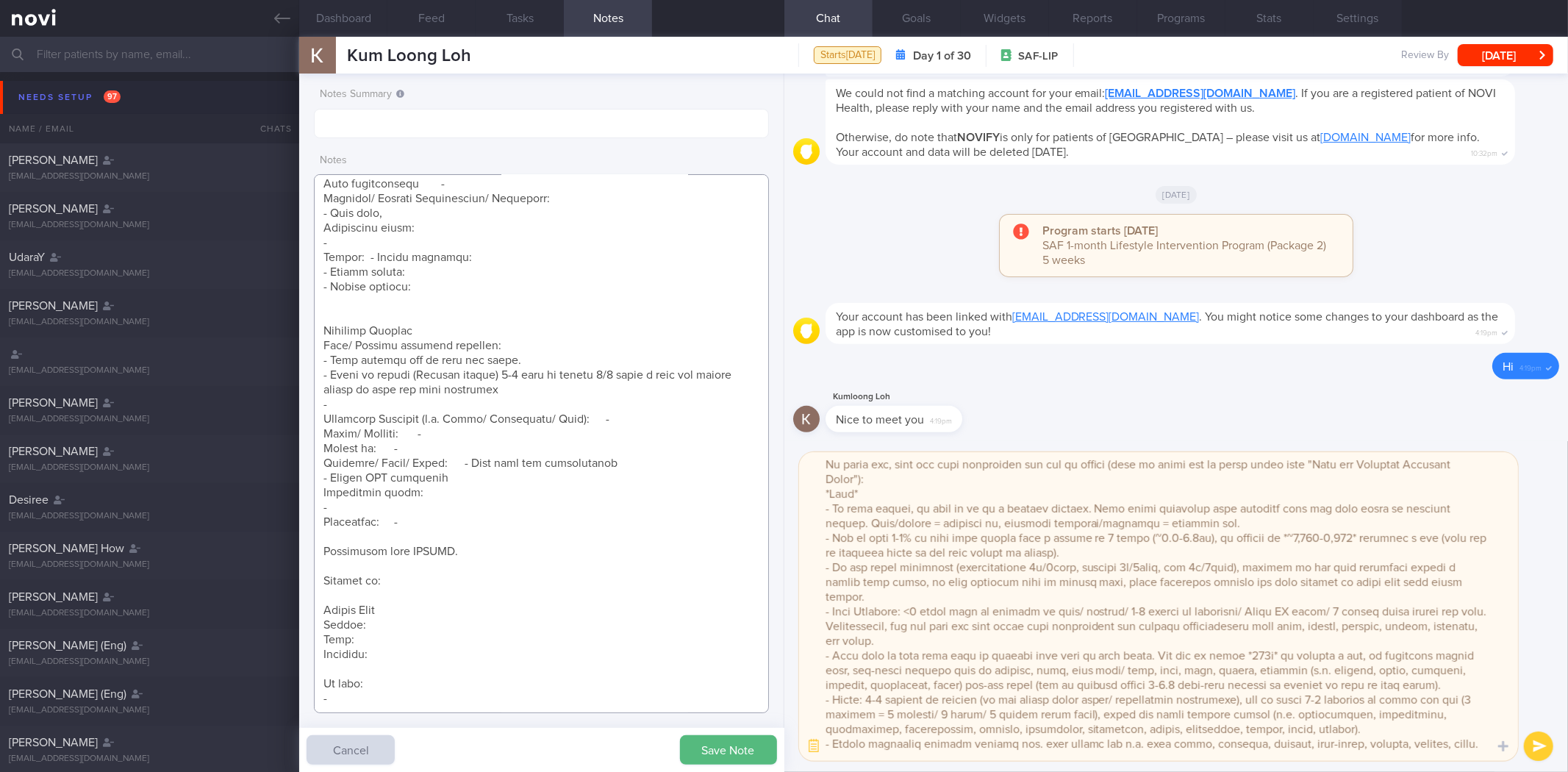
paste textarea "- Aim to lose 2-4% of your body weight over a period of 1 month (~1.6-3.2kg), b…"
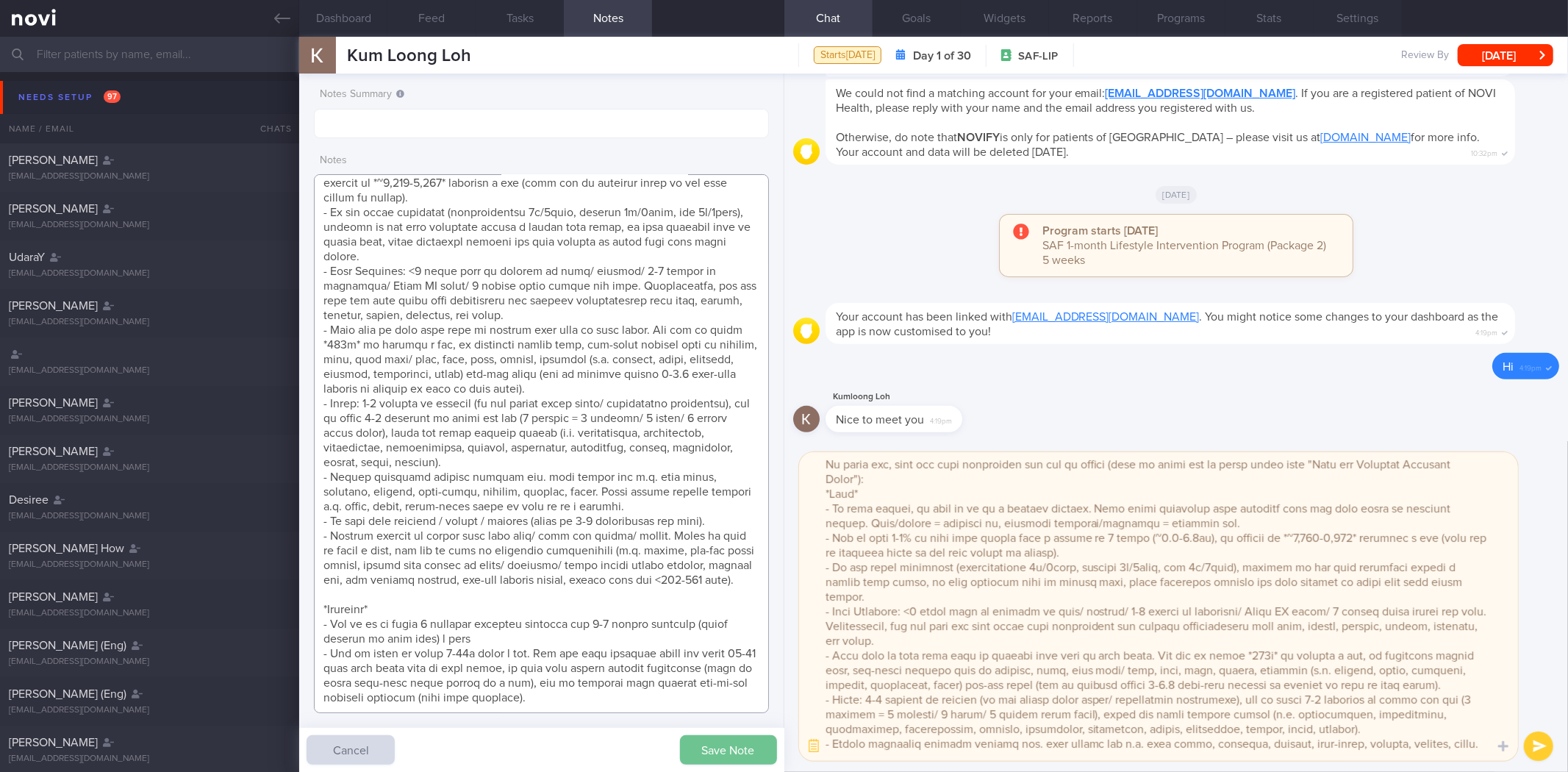
type textarea "4 Sep 2025, 3:09 pm Mr LOH KUM LOONG (ME4/ Army) S1714207J 21 Nov 1965 S1714207…"
click at [716, 753] on button "Save Note" at bounding box center [728, 749] width 97 height 29
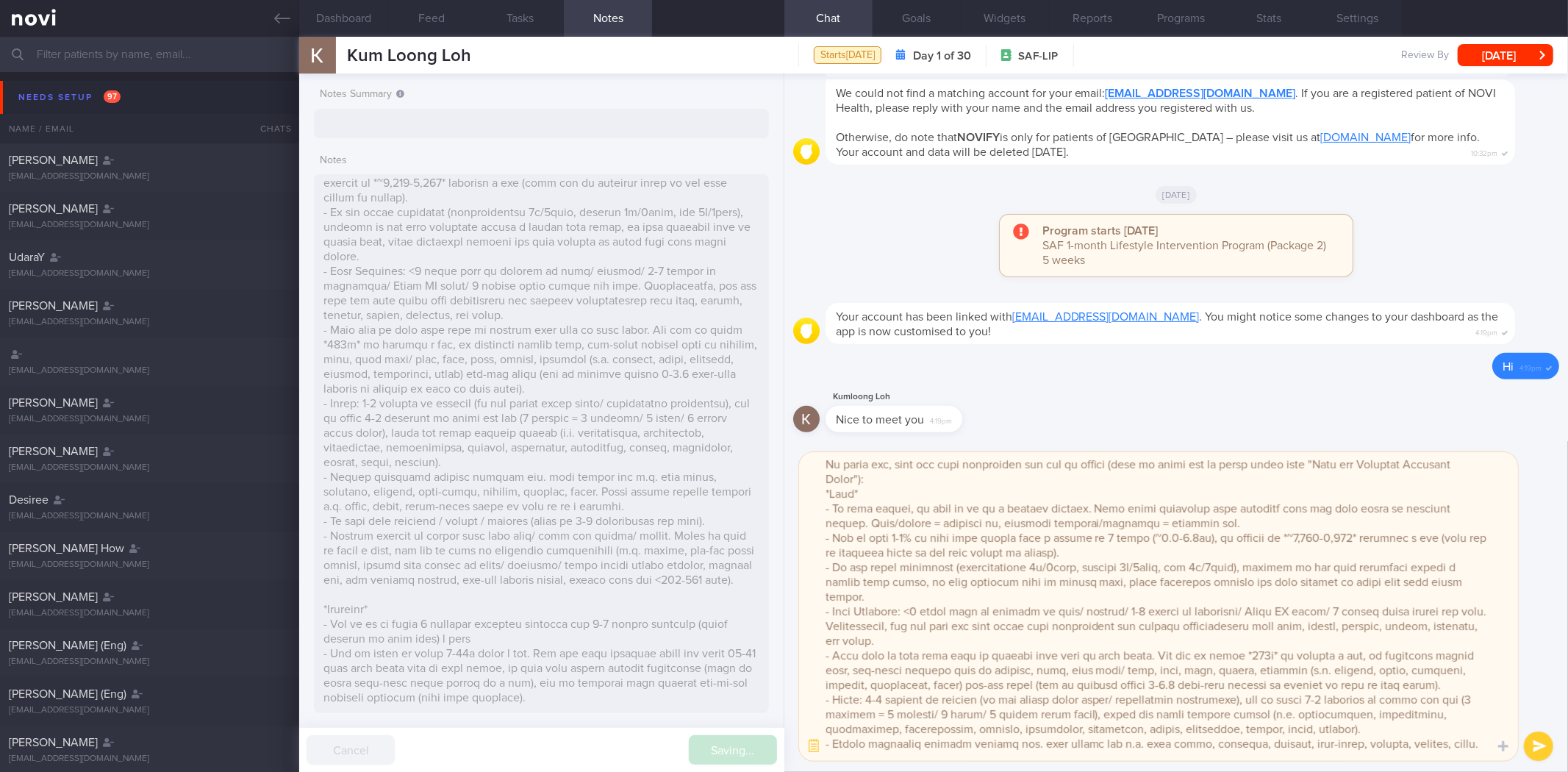
click at [1061, 739] on textarea at bounding box center [1158, 606] width 718 height 309
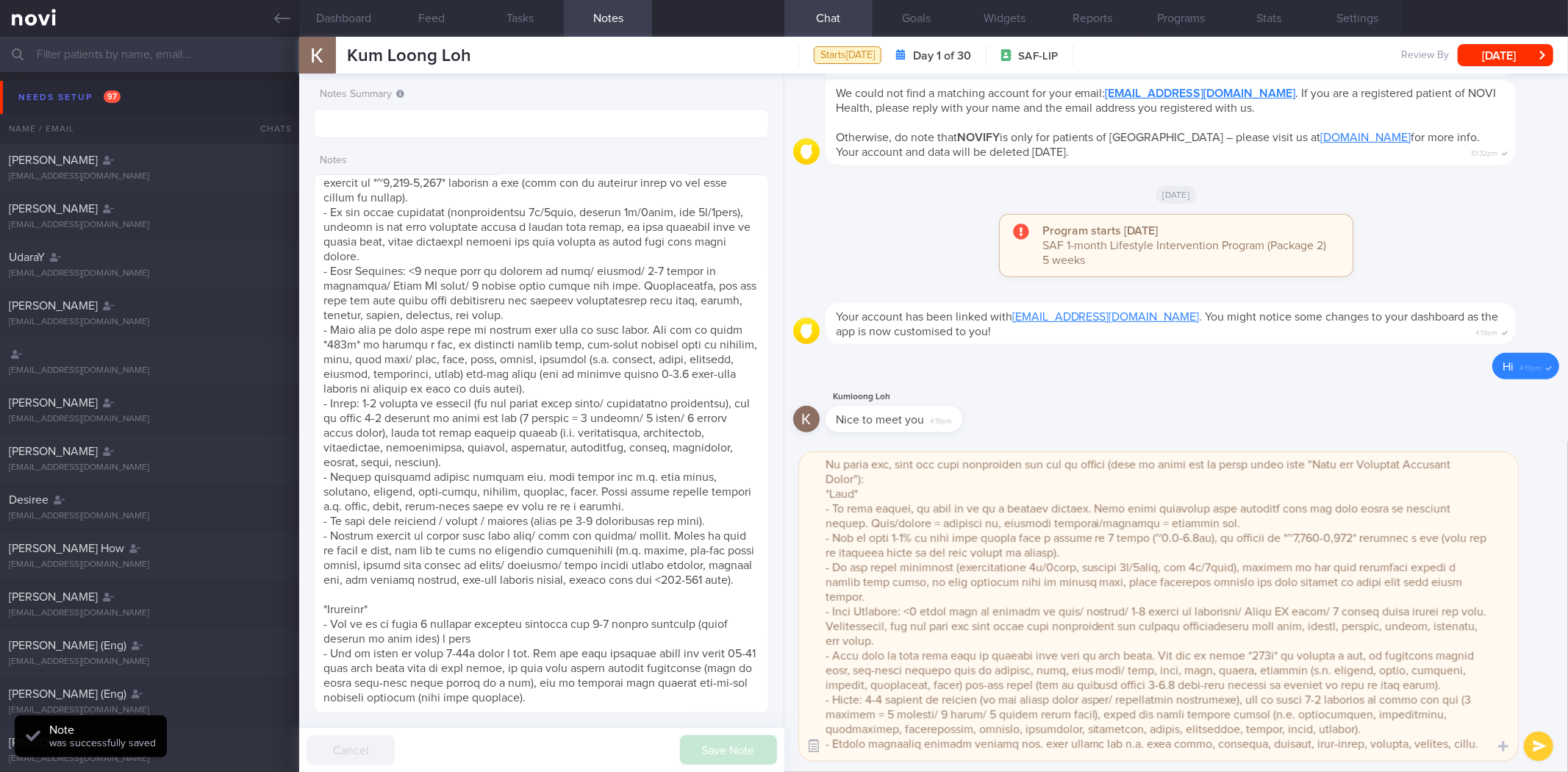
click at [812, 752] on button "button" at bounding box center [813, 746] width 26 height 26
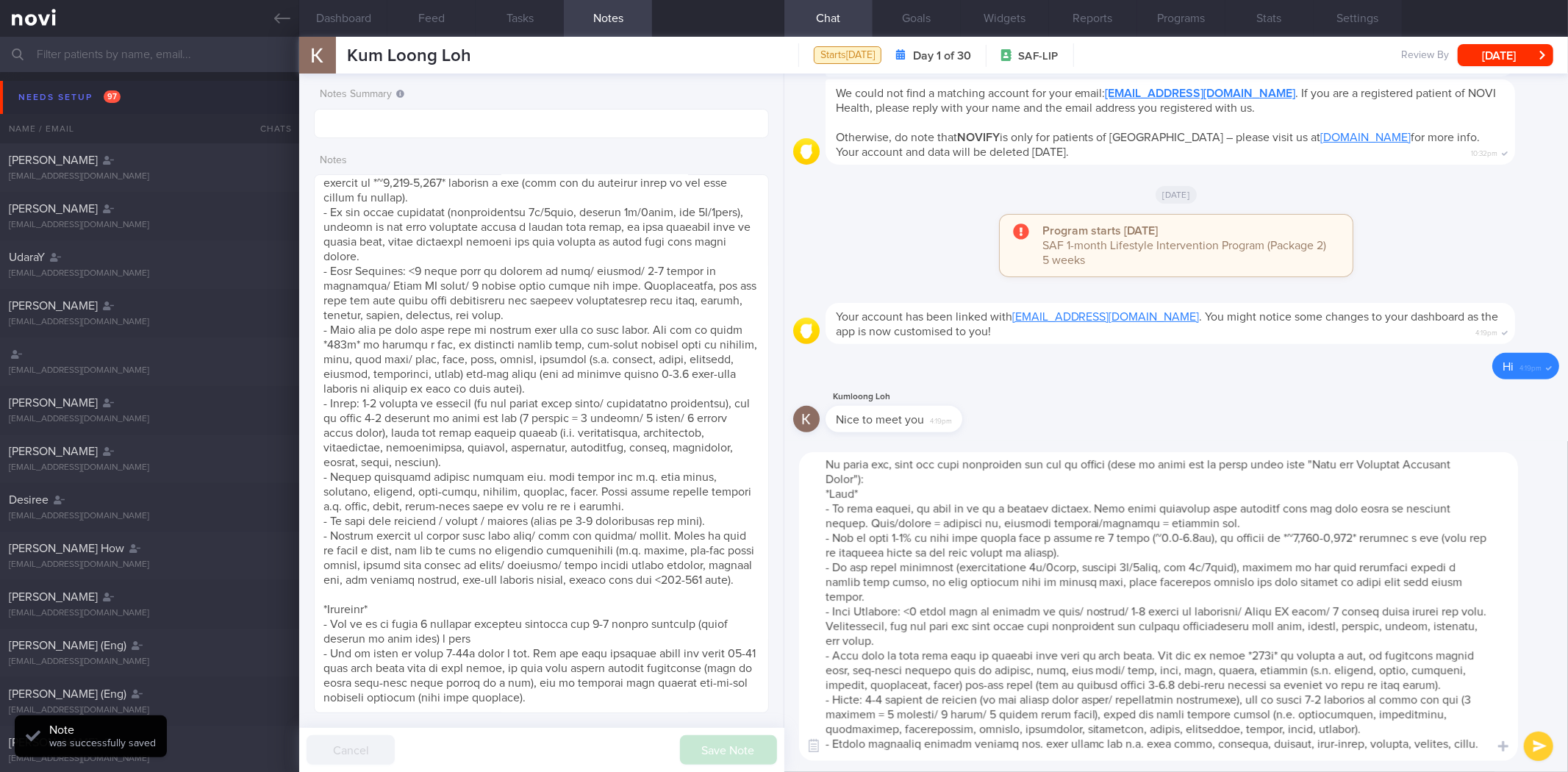
click at [912, 661] on textarea at bounding box center [1158, 606] width 718 height 309
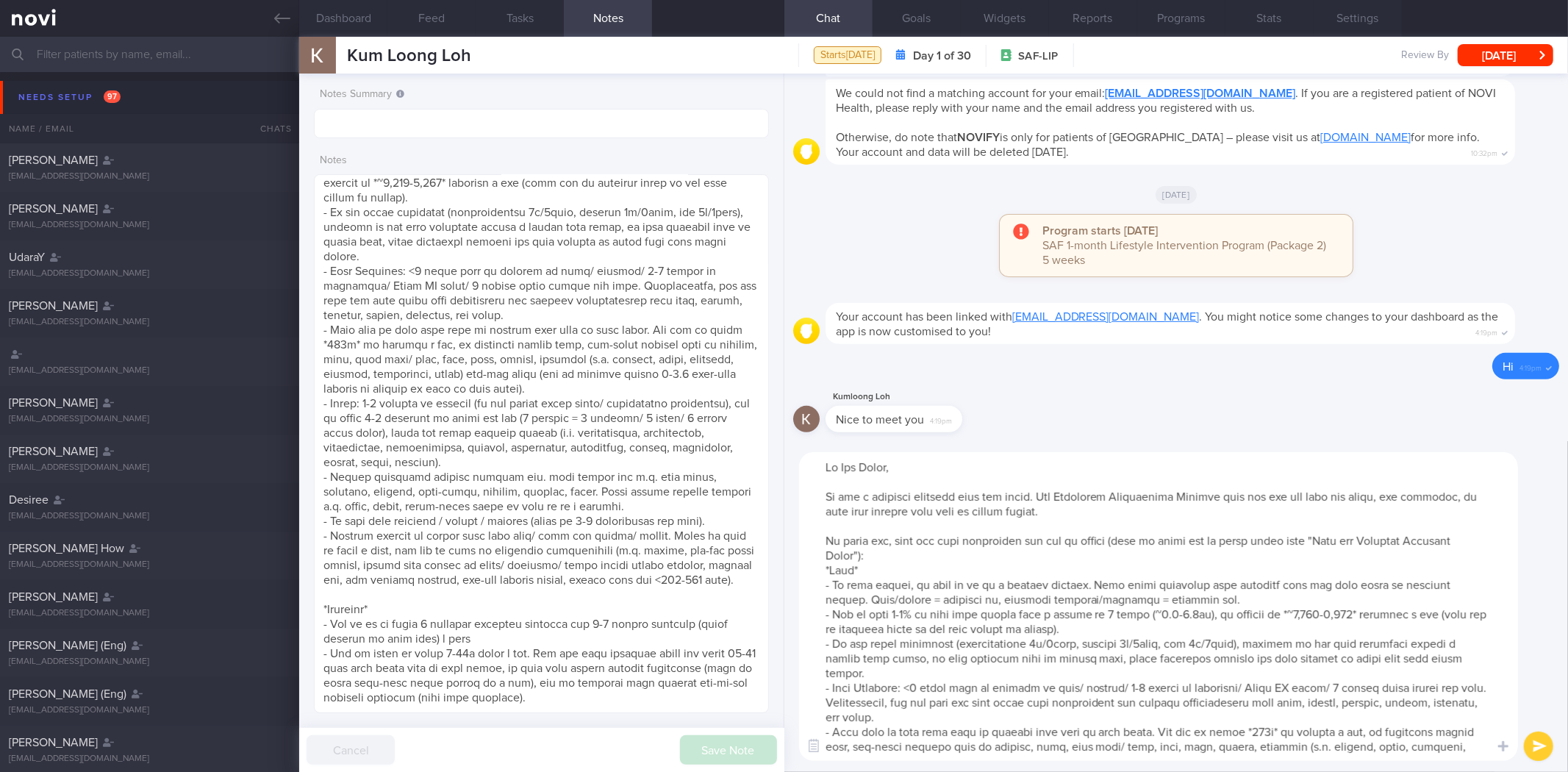
click at [907, 620] on textarea at bounding box center [1158, 606] width 718 height 309
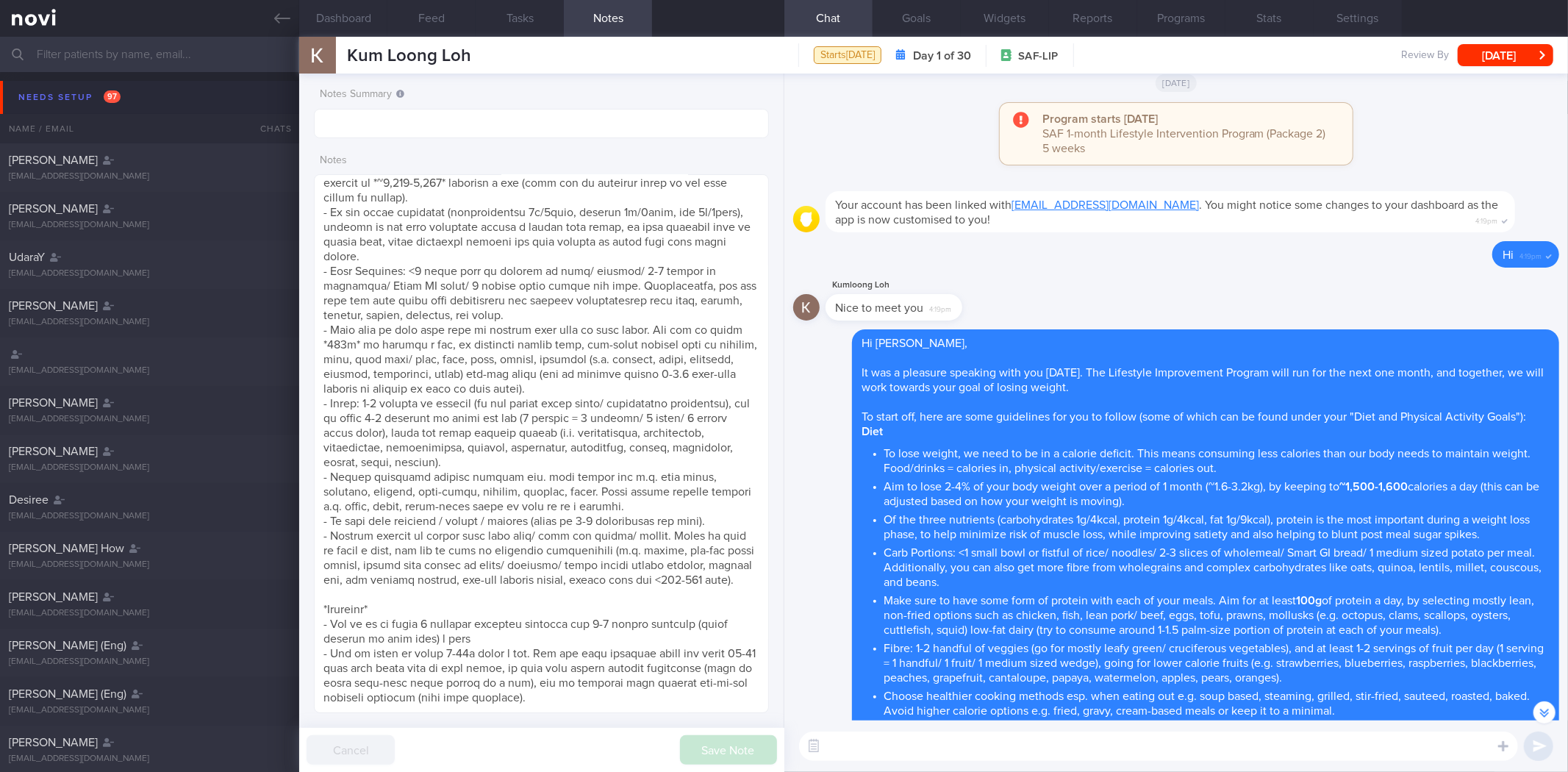
scroll to position [-408, 0]
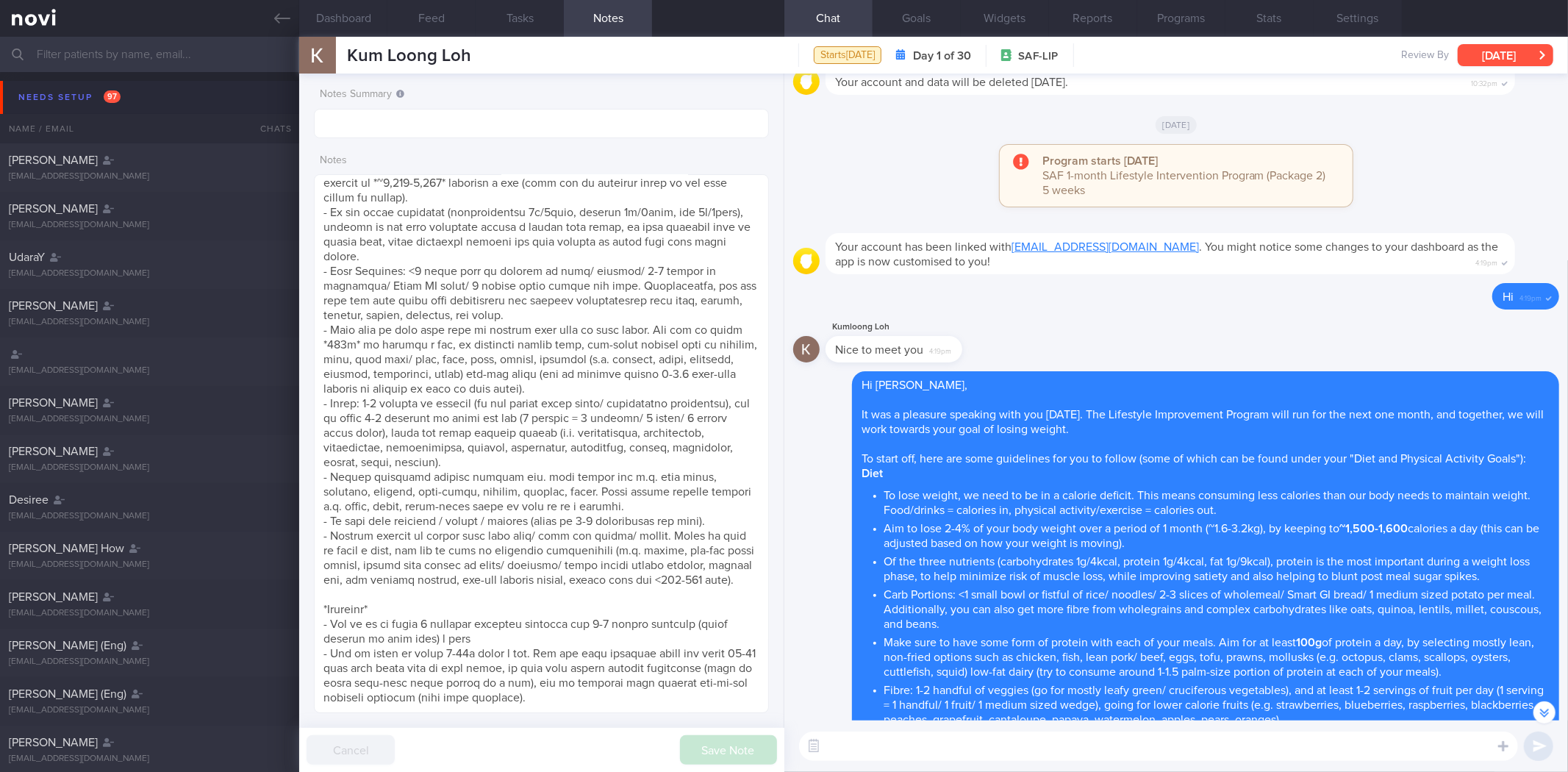
click at [1495, 59] on button "[DATE]" at bounding box center [1505, 55] width 96 height 22
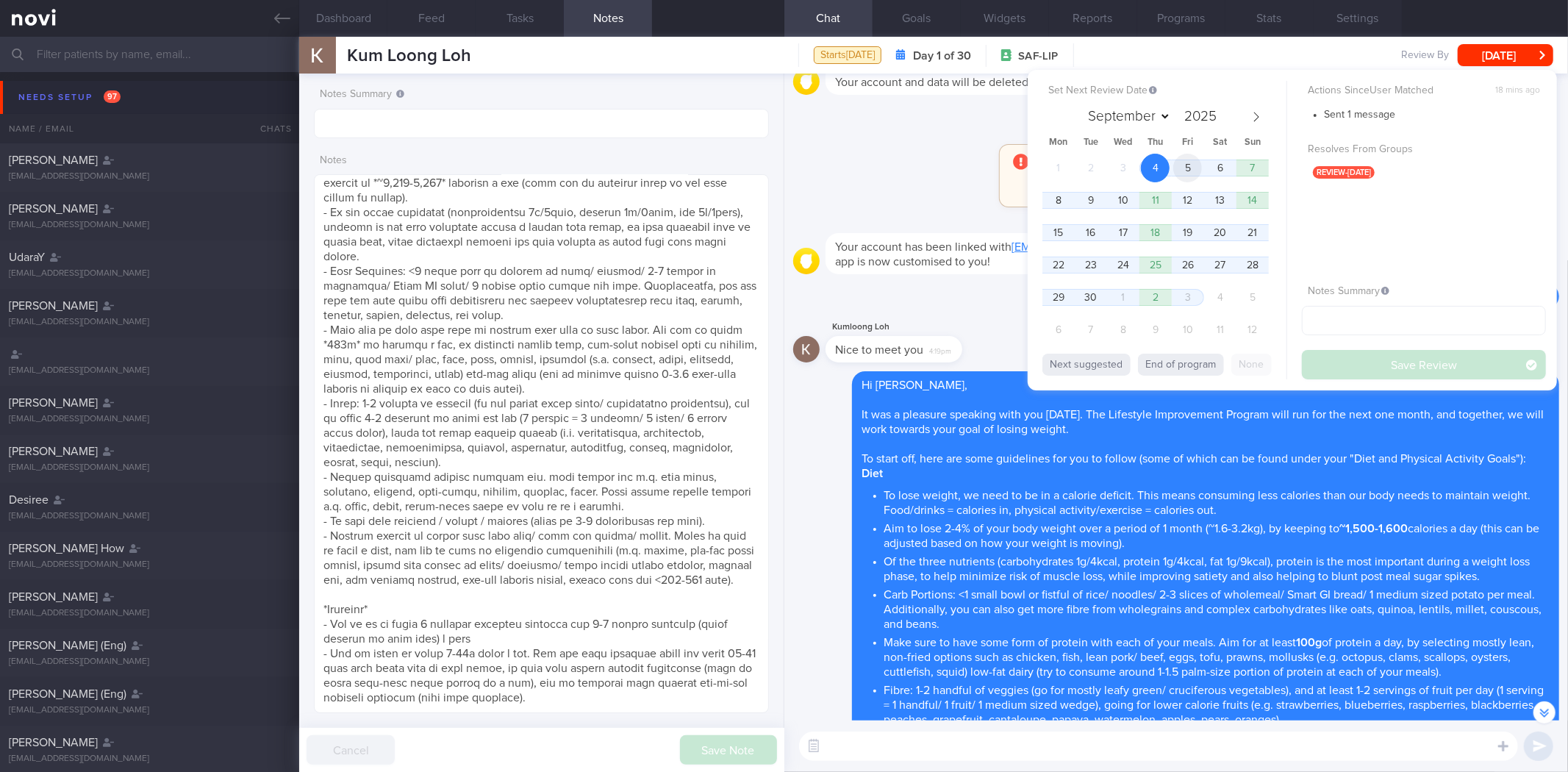
click at [1195, 172] on span "5" at bounding box center [1187, 167] width 29 height 29
drag, startPoint x: 1338, startPoint y: 357, endPoint x: 434, endPoint y: 0, distance: 971.9
click at [1339, 357] on button "Save Review" at bounding box center [1423, 364] width 244 height 29
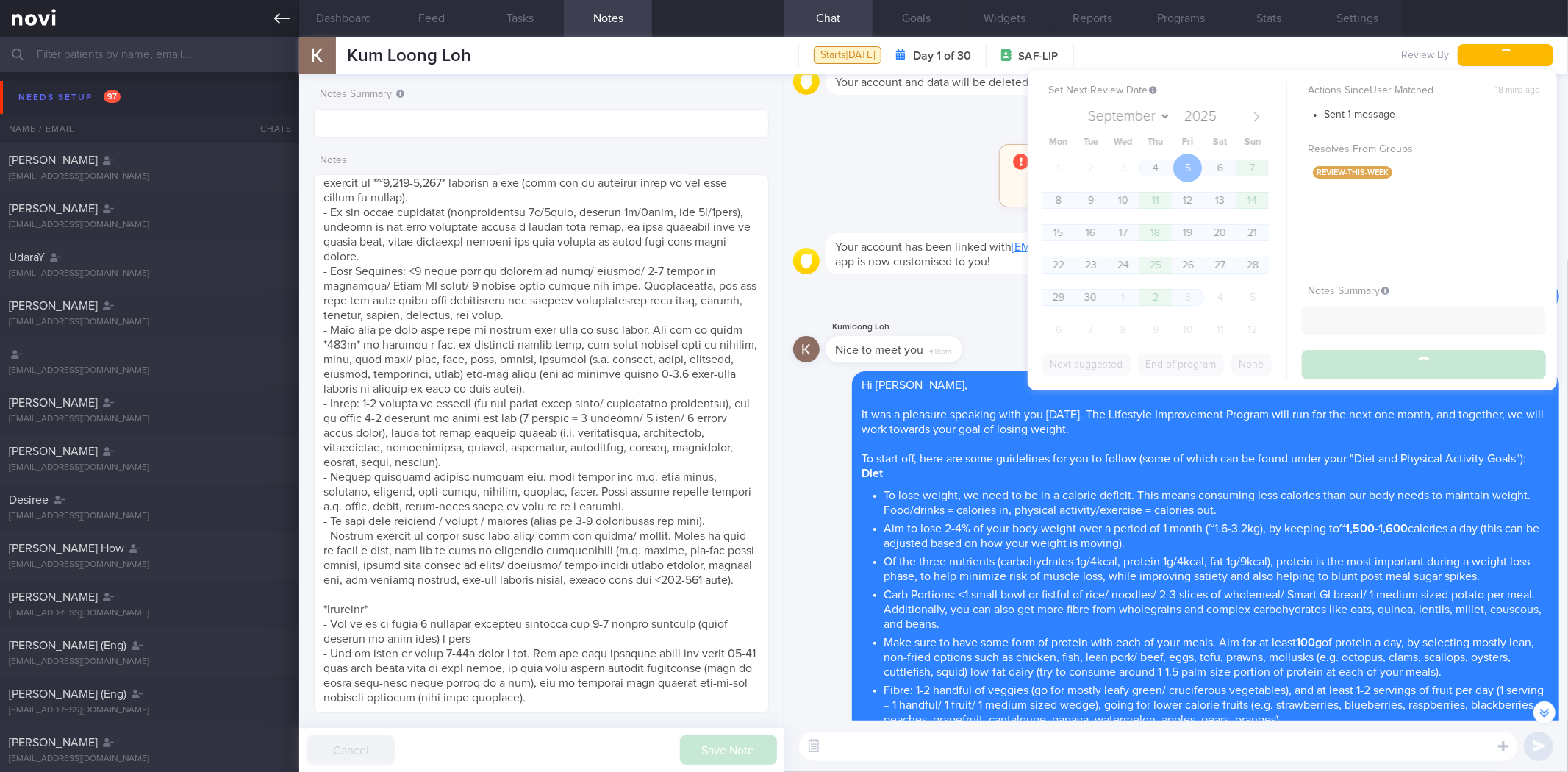
click at [287, 19] on icon at bounding box center [282, 18] width 16 height 16
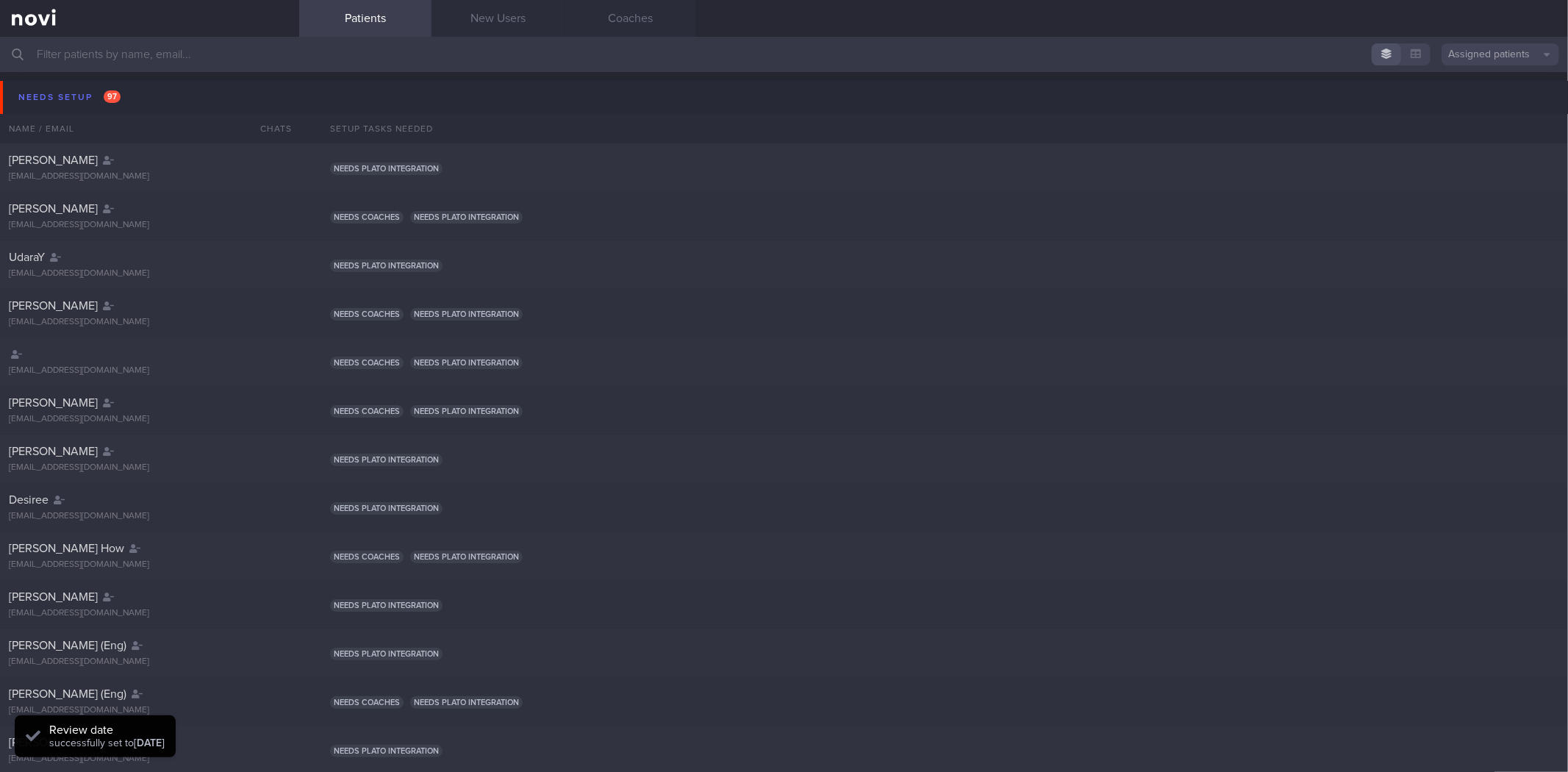
click at [246, 78] on div "Needs setup 97 Name / Email Chats Setup tasks needed" at bounding box center [784, 107] width 1568 height 71
drag, startPoint x: 241, startPoint y: 83, endPoint x: 239, endPoint y: 98, distance: 15.1
click at [240, 84] on button "Needs setup 97" at bounding box center [786, 98] width 1572 height 33
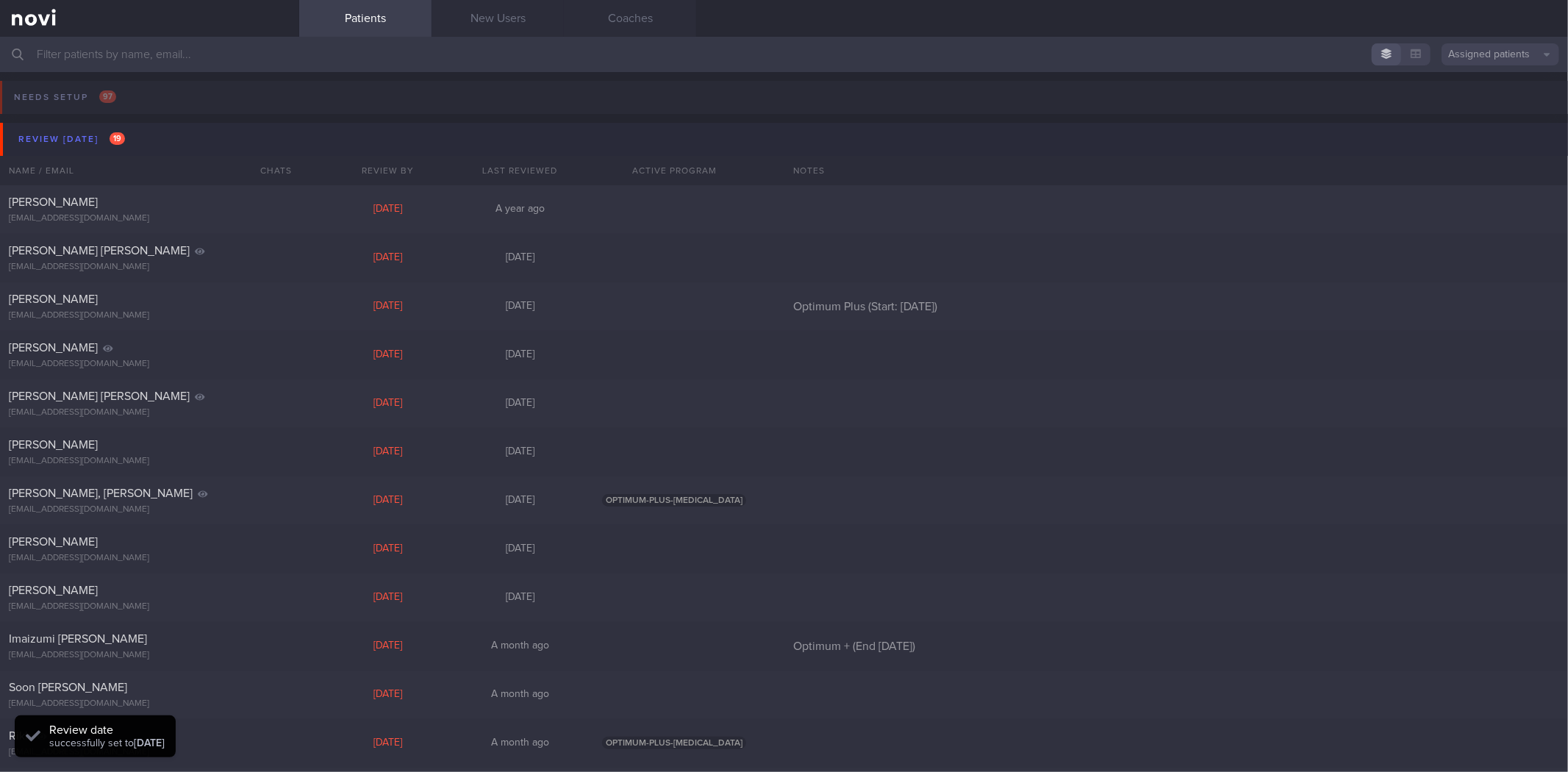
click at [233, 132] on button "Review today 19" at bounding box center [786, 139] width 1572 height 33
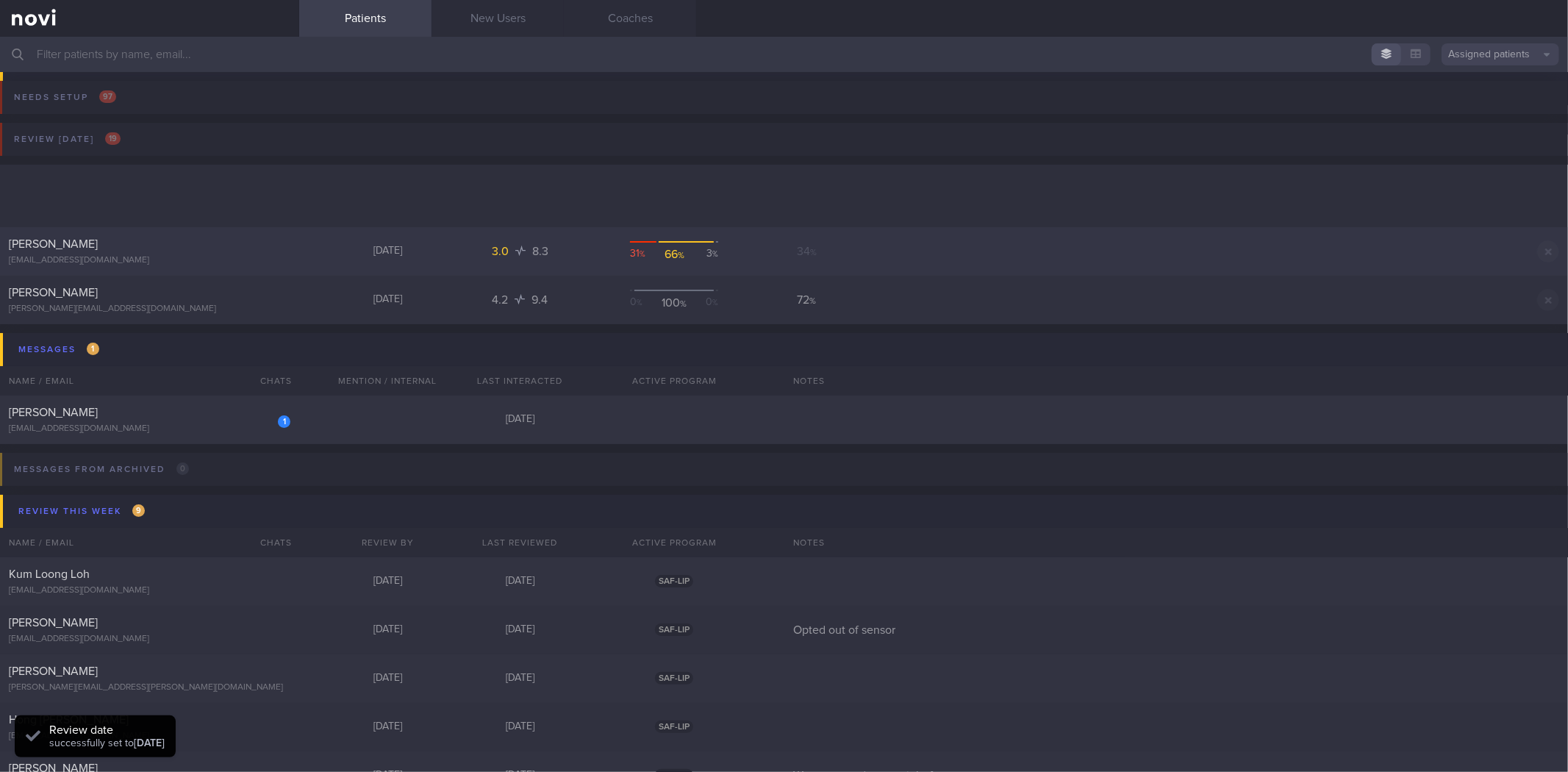
scroll to position [245, 0]
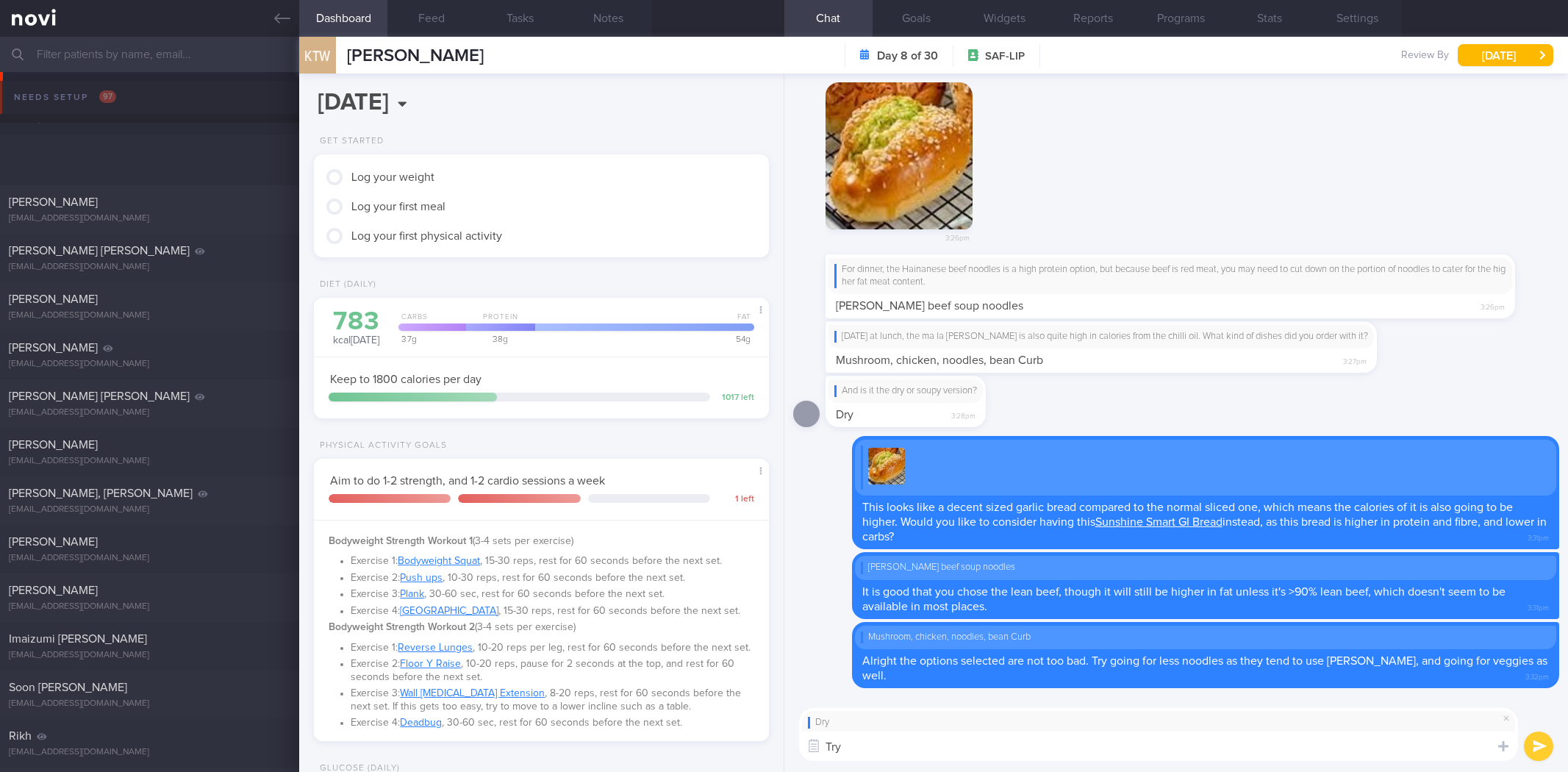
select select "8"
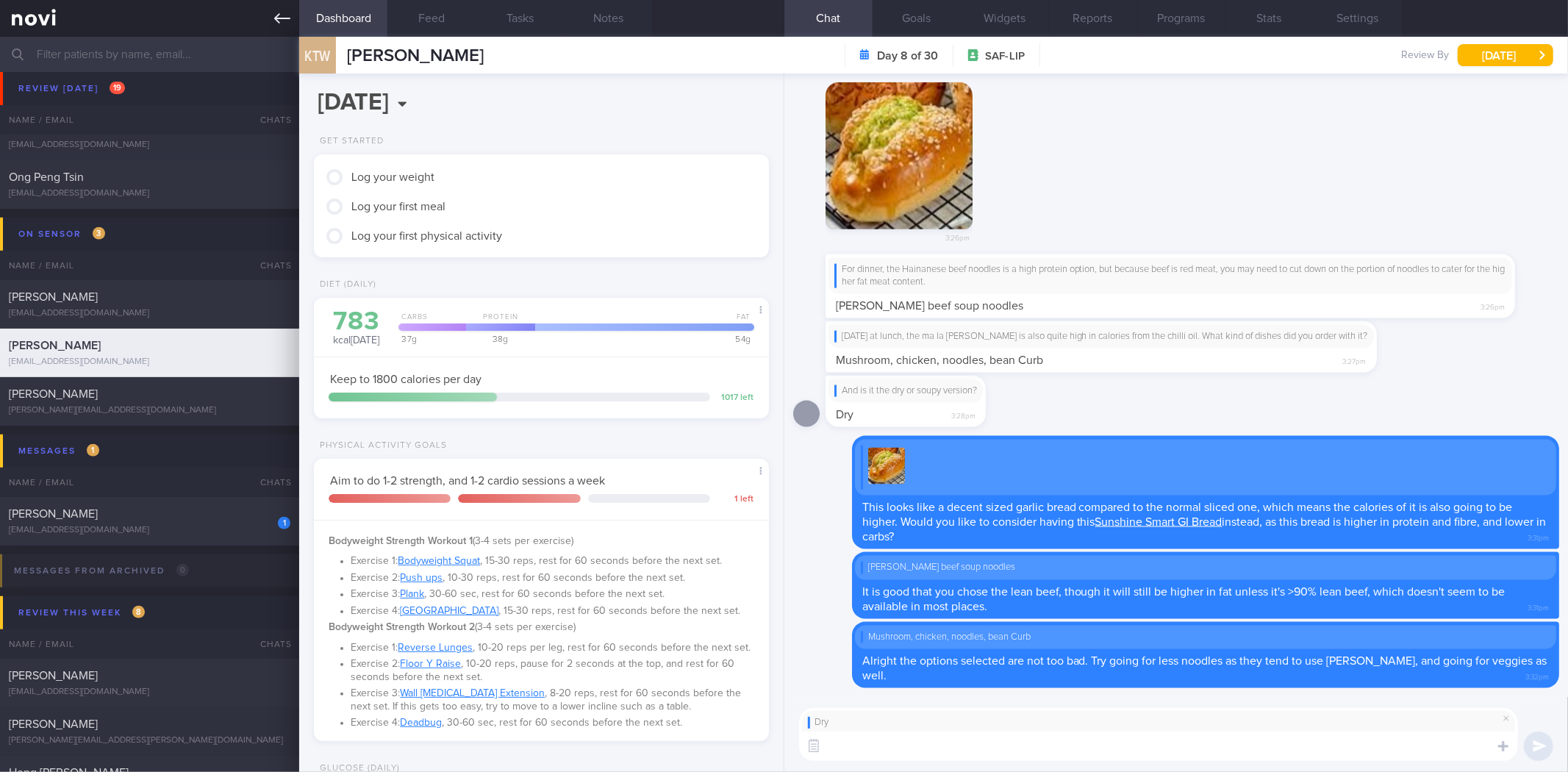
click at [283, 11] on icon at bounding box center [282, 18] width 16 height 16
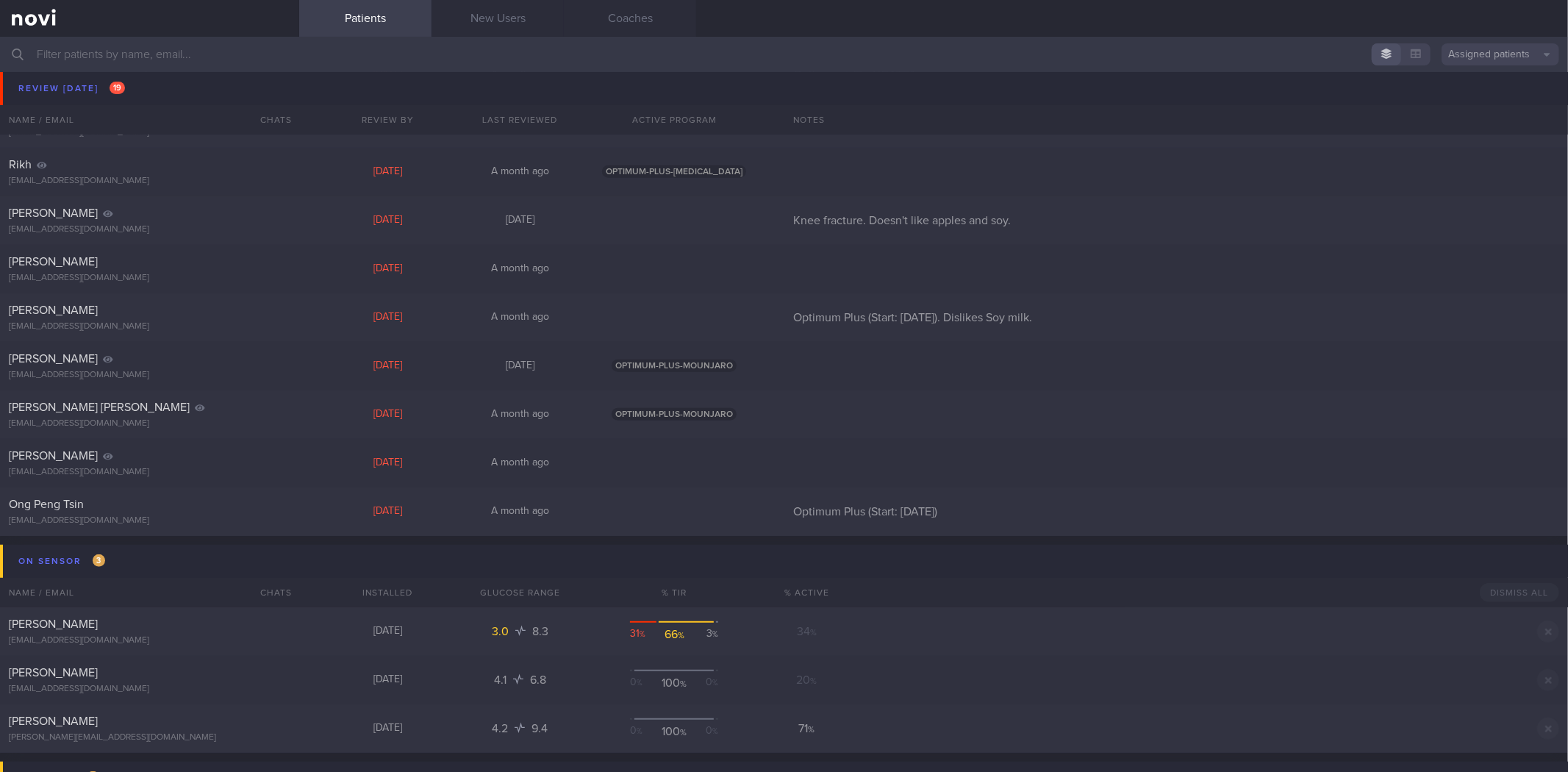
scroll to position [327, 0]
